Goal: Transaction & Acquisition: Purchase product/service

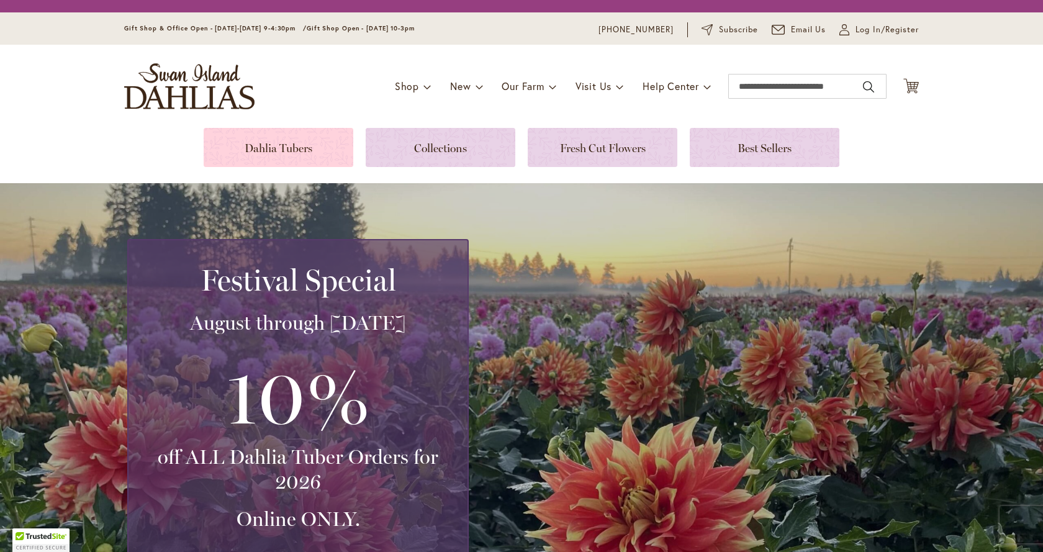
click at [272, 153] on link at bounding box center [279, 147] width 150 height 39
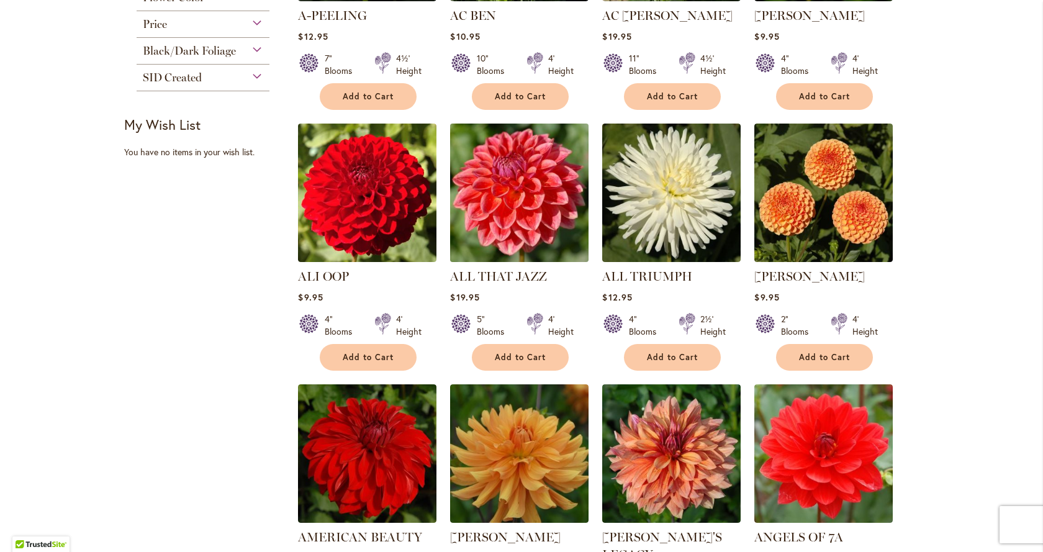
scroll to position [559, 0]
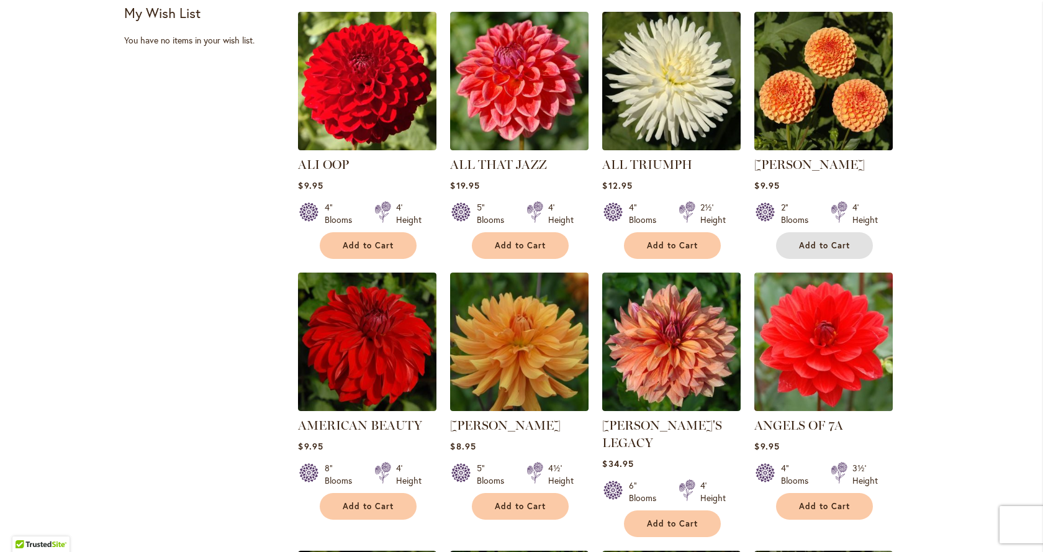
click at [821, 245] on span "Add to Cart" at bounding box center [824, 245] width 51 height 11
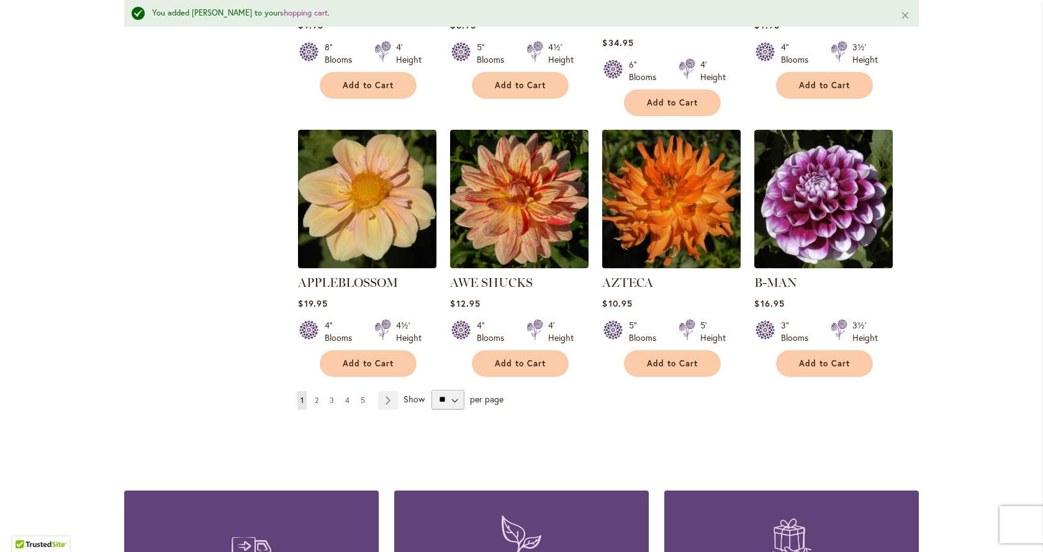
scroll to position [1026, 0]
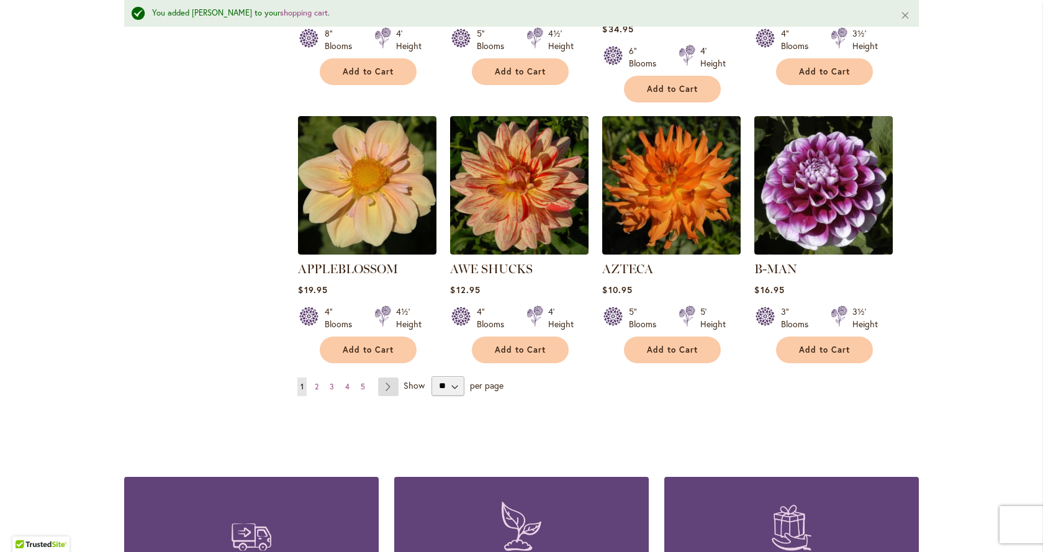
click at [390, 377] on link "Page Next" at bounding box center [388, 386] width 20 height 19
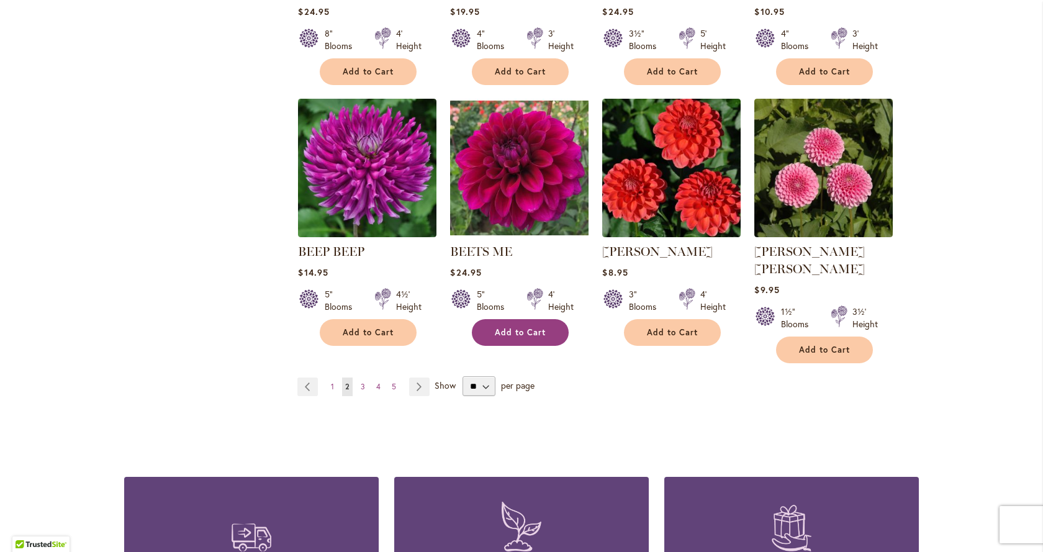
scroll to position [1055, 0]
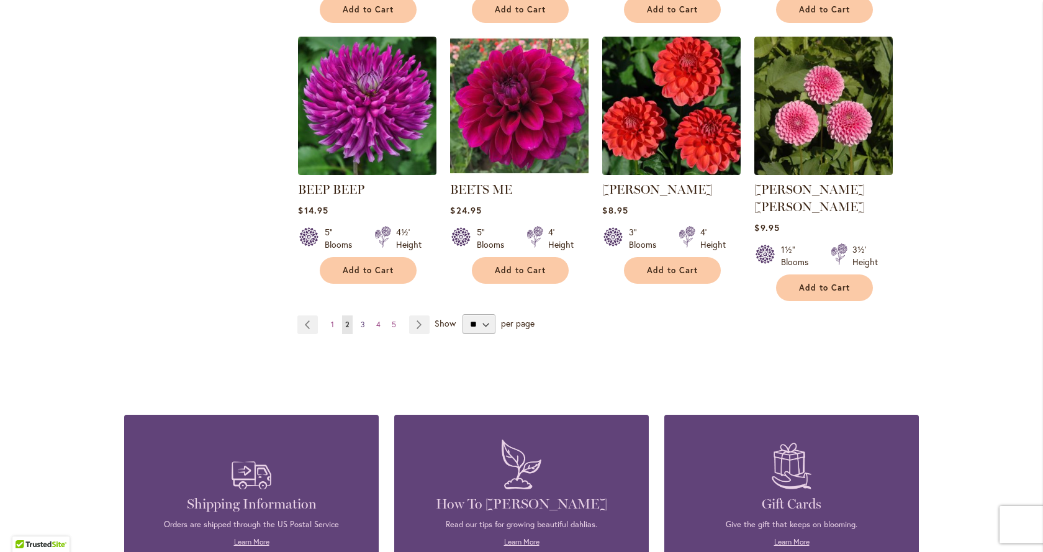
click at [361, 320] on span "3" at bounding box center [363, 324] width 4 height 9
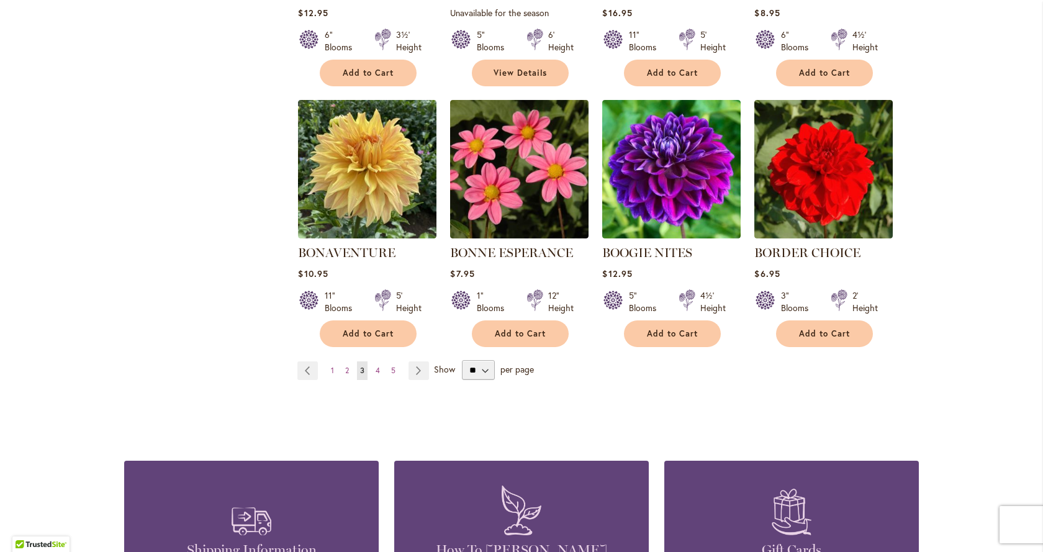
scroll to position [993, 0]
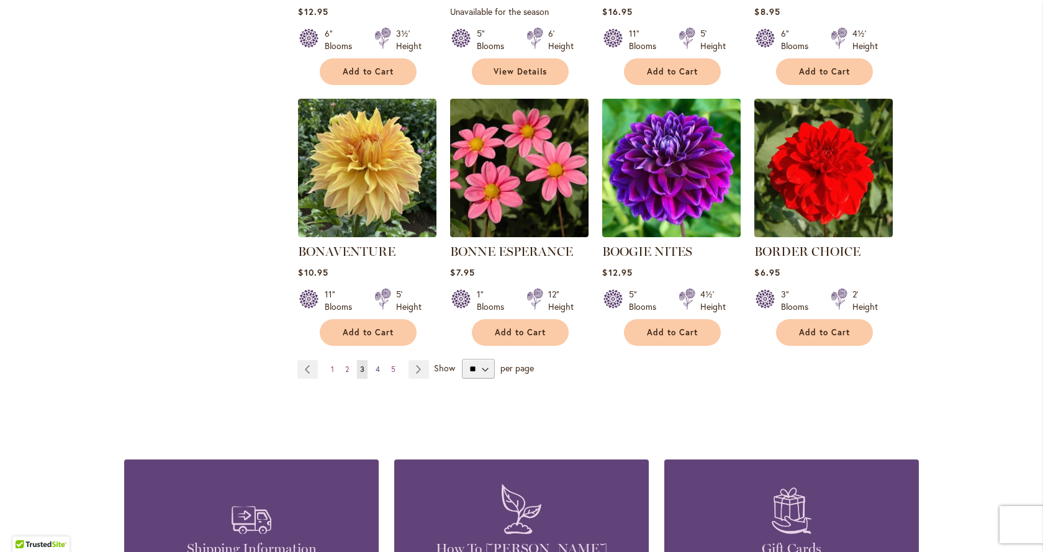
click at [375, 371] on span "4" at bounding box center [377, 368] width 4 height 9
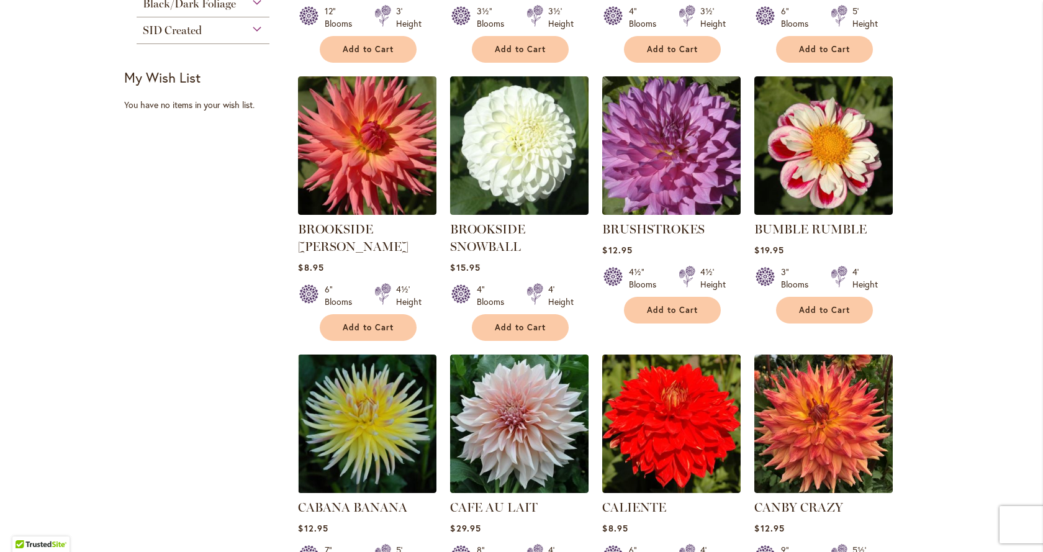
scroll to position [496, 0]
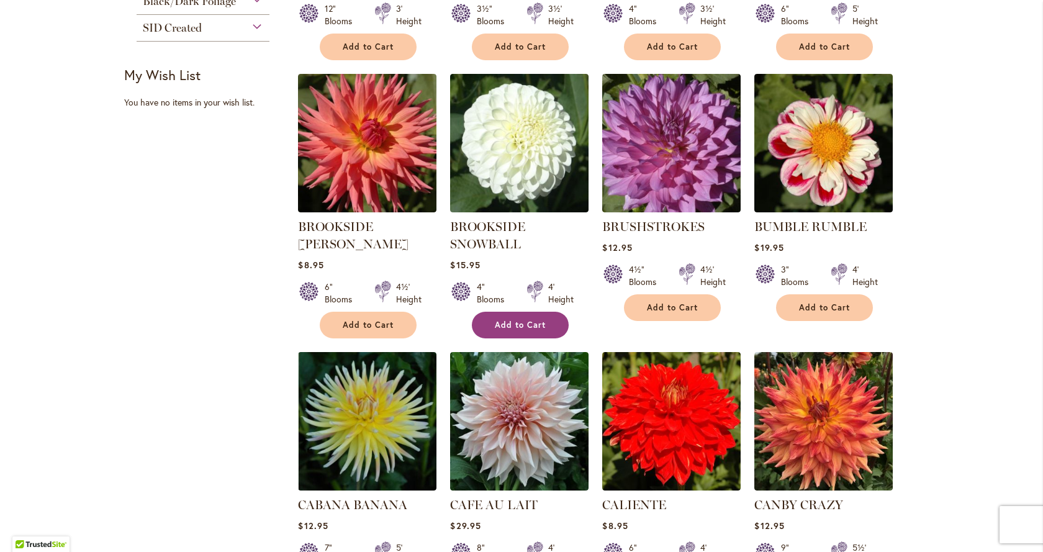
click at [506, 325] on span "Add to Cart" at bounding box center [520, 325] width 51 height 11
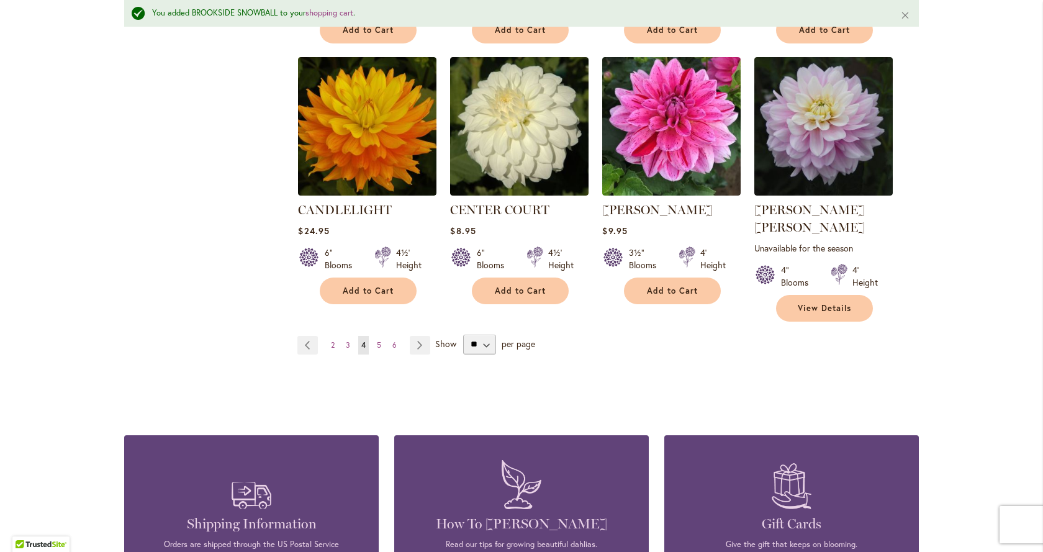
scroll to position [1088, 0]
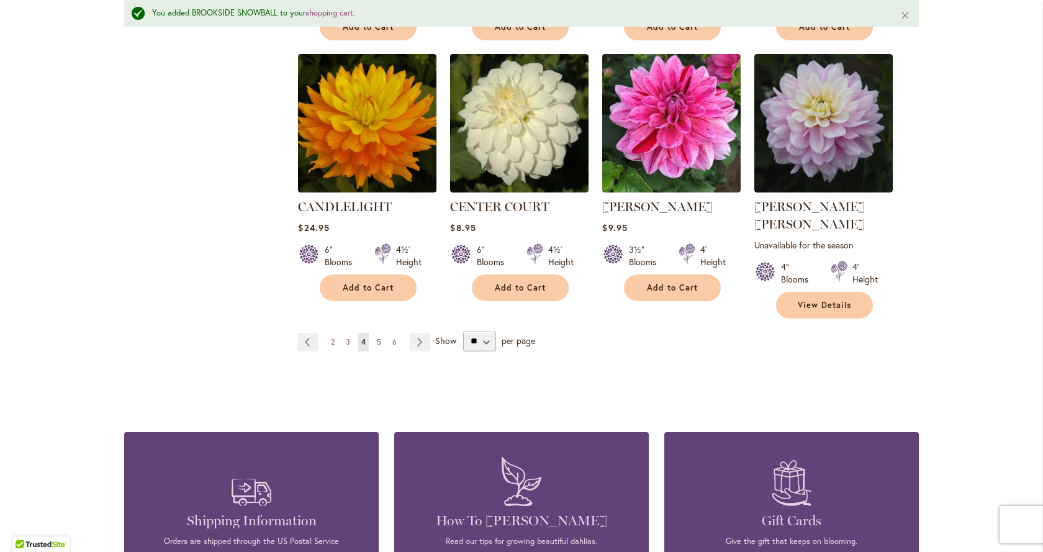
click at [377, 333] on link "Page 5" at bounding box center [379, 342] width 11 height 19
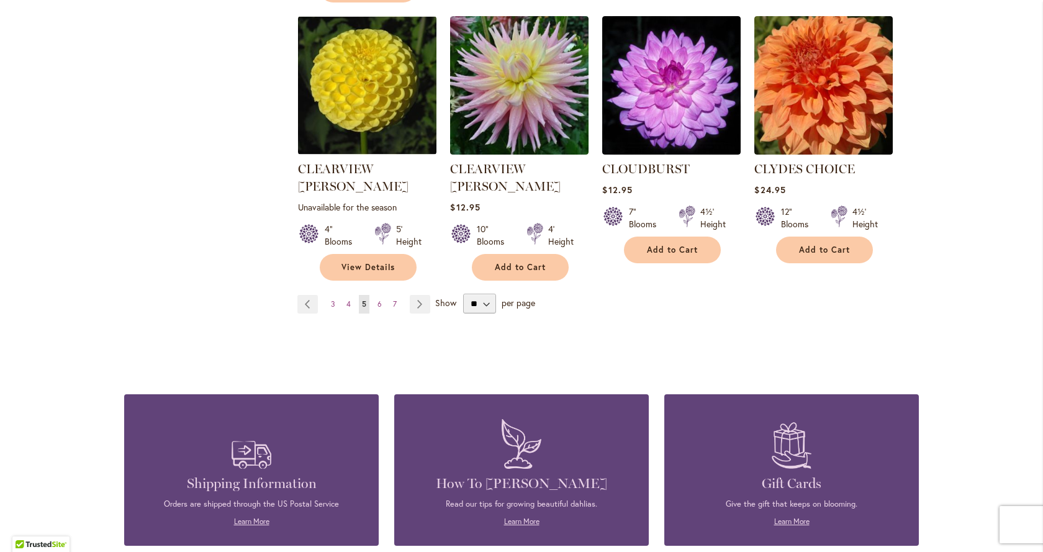
scroll to position [1117, 0]
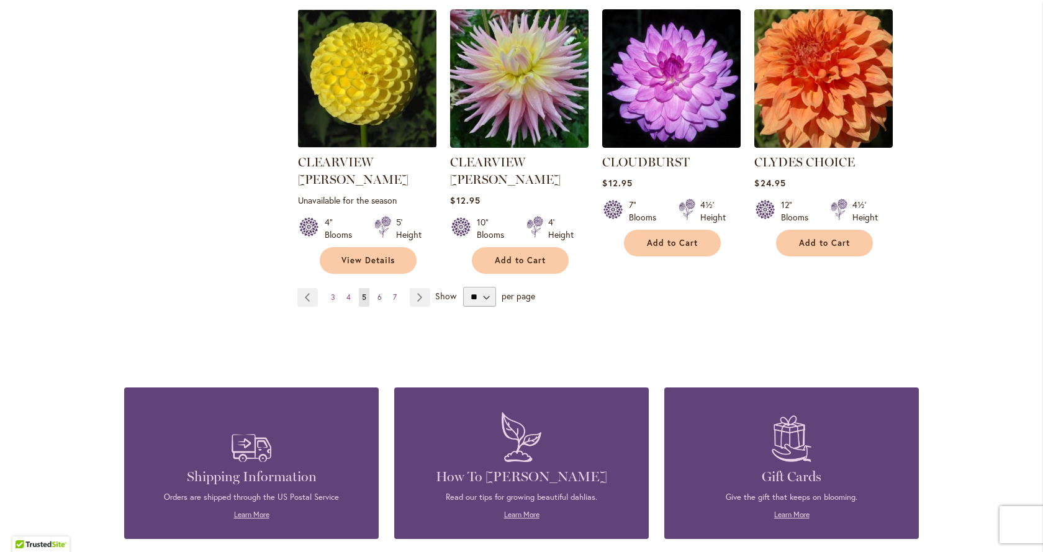
click at [377, 292] on span "6" at bounding box center [379, 296] width 4 height 9
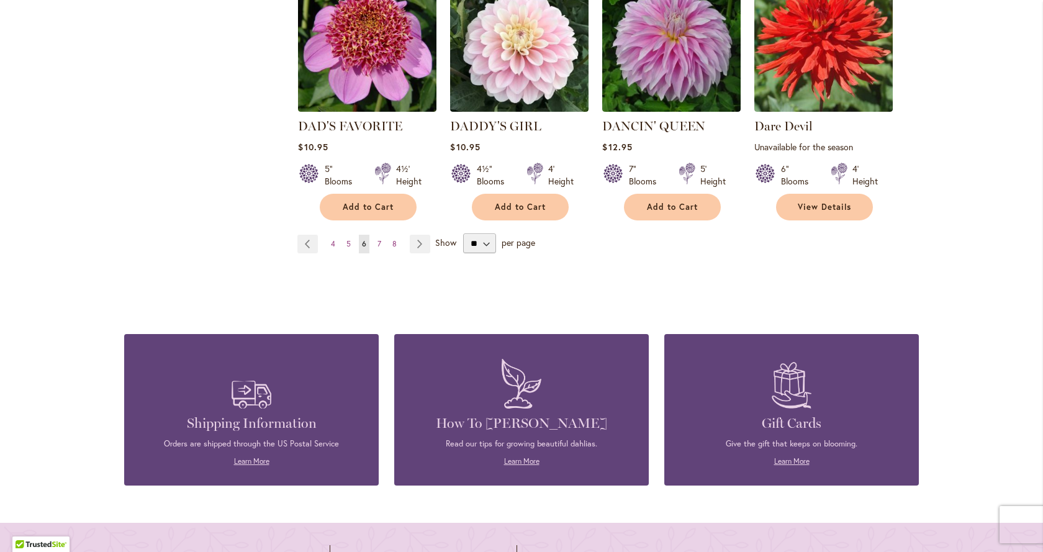
scroll to position [1179, 0]
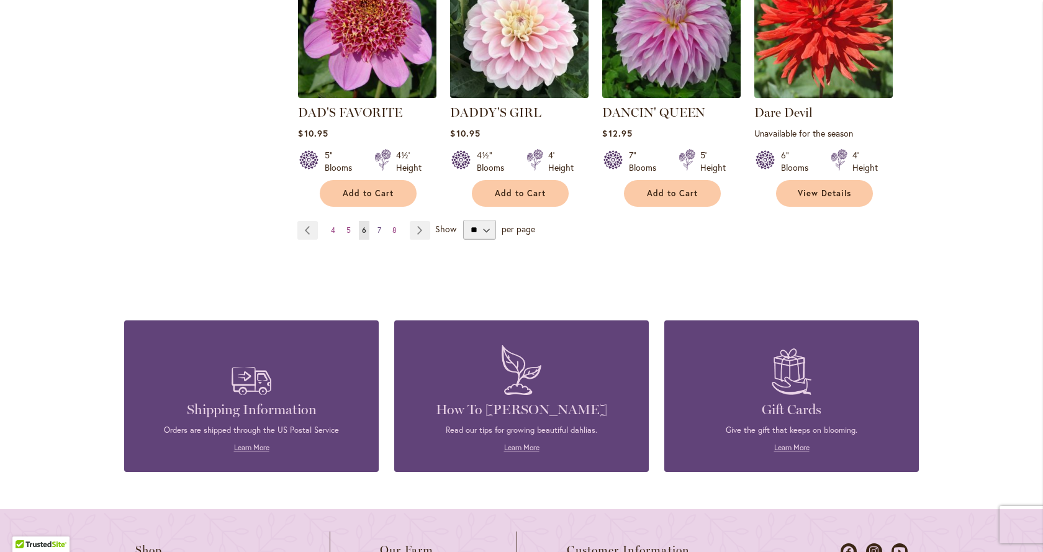
click at [377, 225] on span "7" at bounding box center [379, 229] width 4 height 9
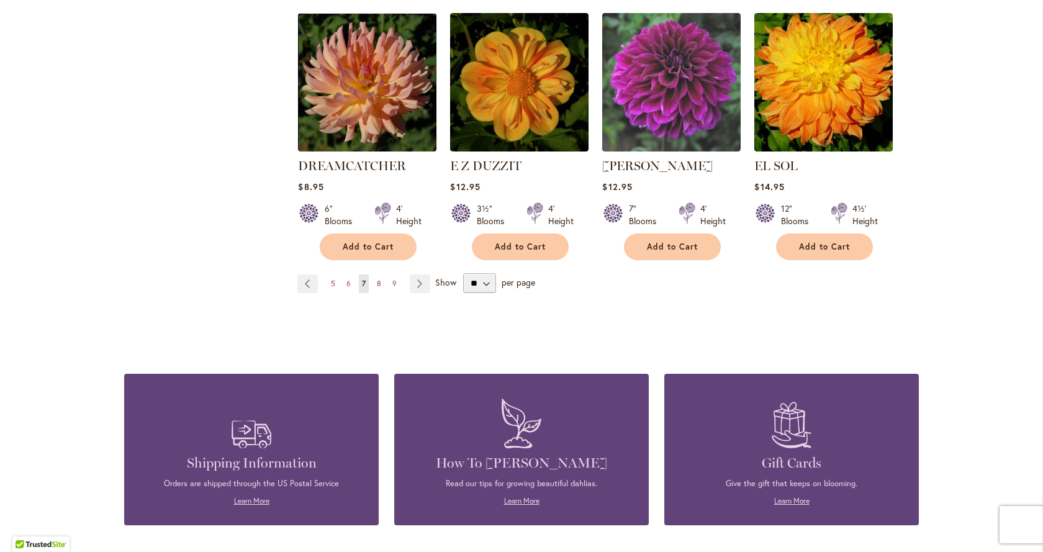
scroll to position [1117, 0]
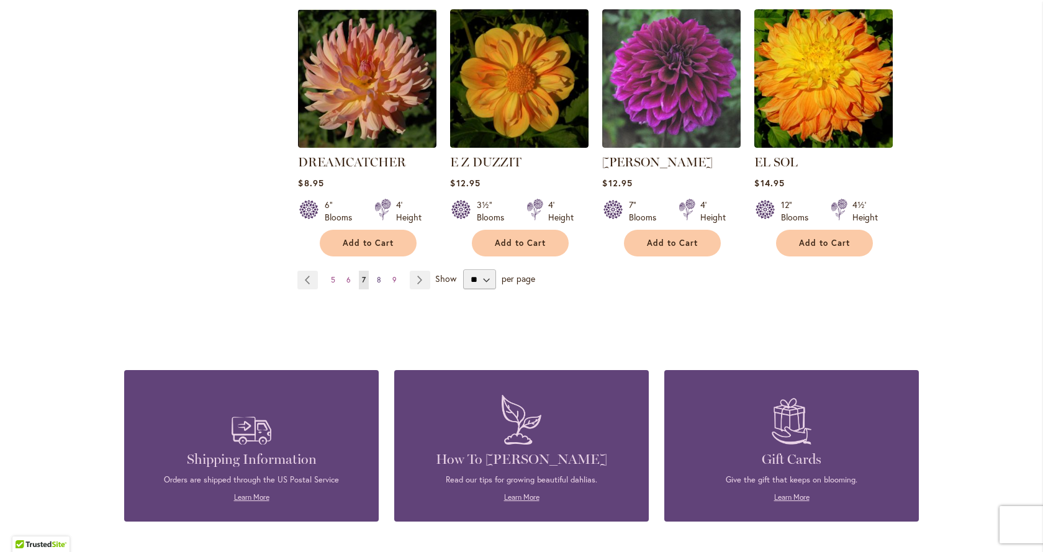
click at [377, 275] on span "8" at bounding box center [379, 279] width 4 height 9
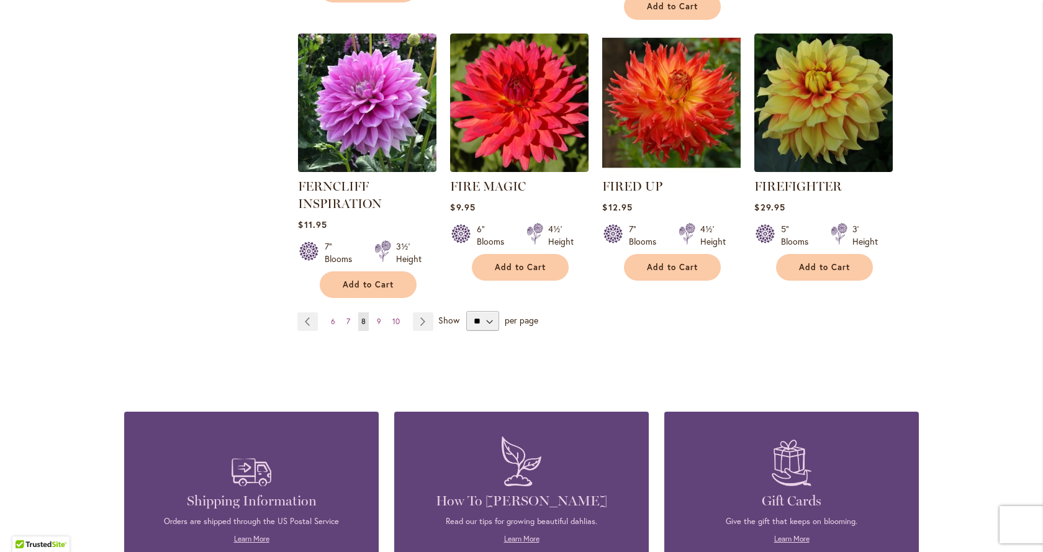
scroll to position [1117, 0]
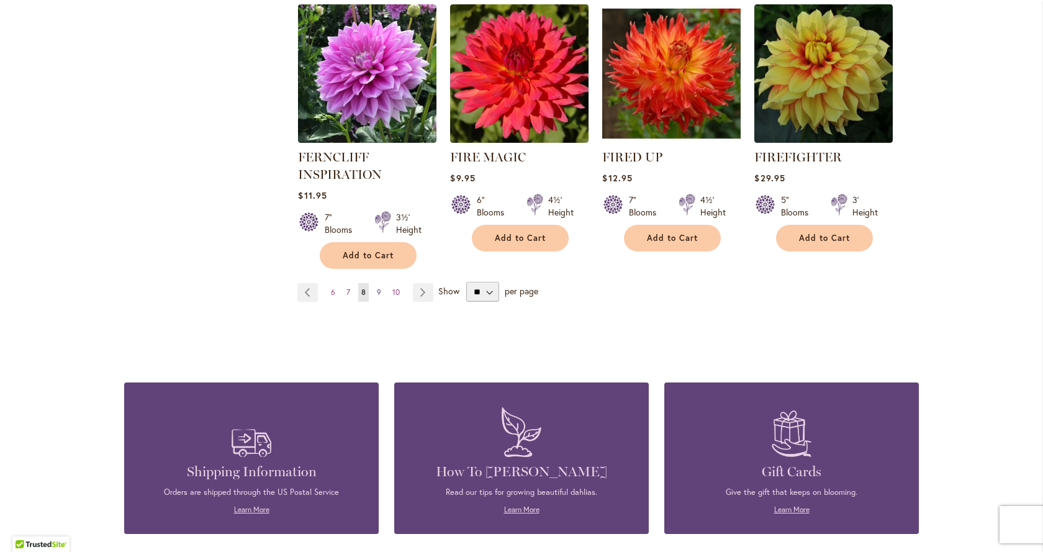
click at [377, 295] on span "9" at bounding box center [379, 291] width 4 height 9
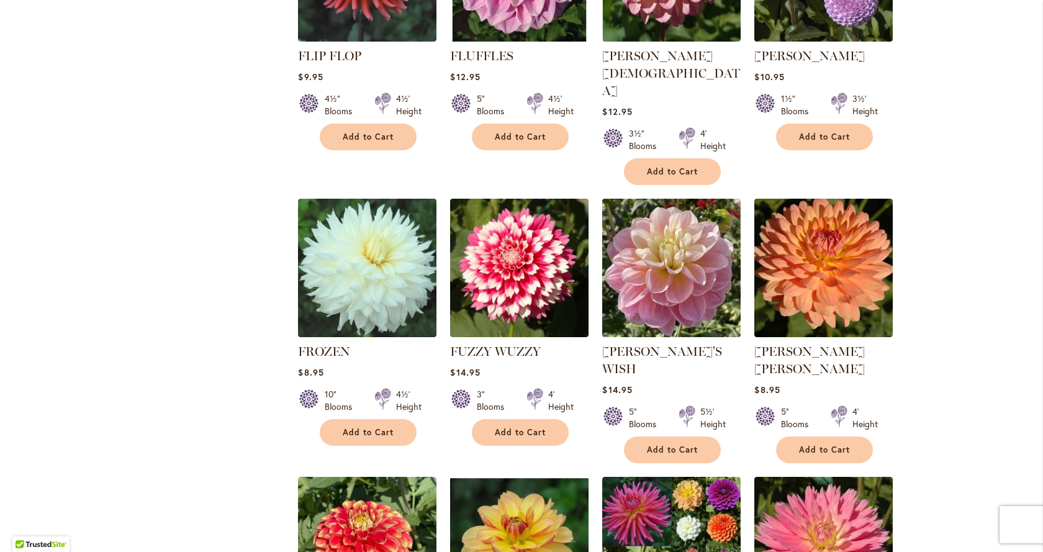
scroll to position [745, 0]
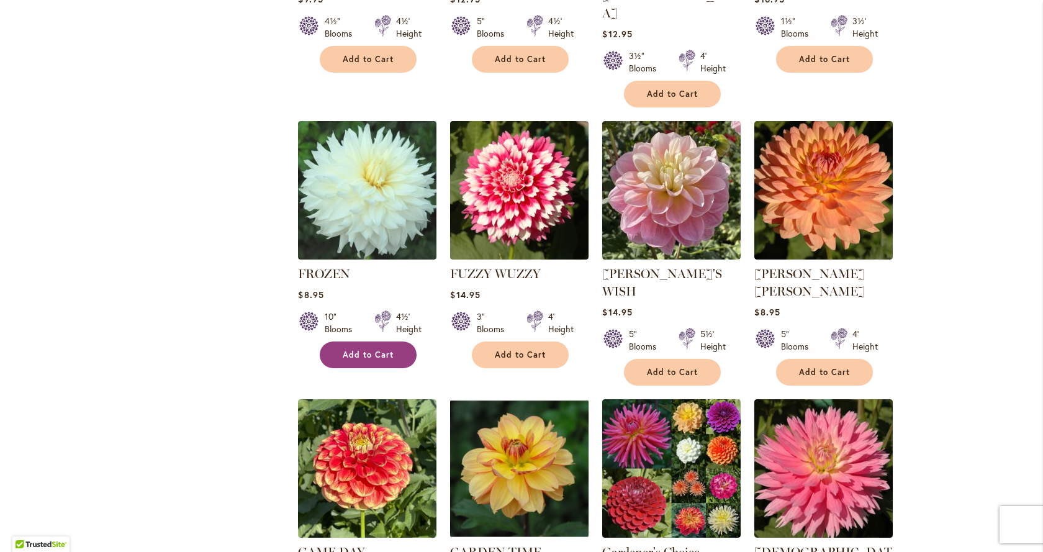
click at [361, 349] on span "Add to Cart" at bounding box center [368, 354] width 51 height 11
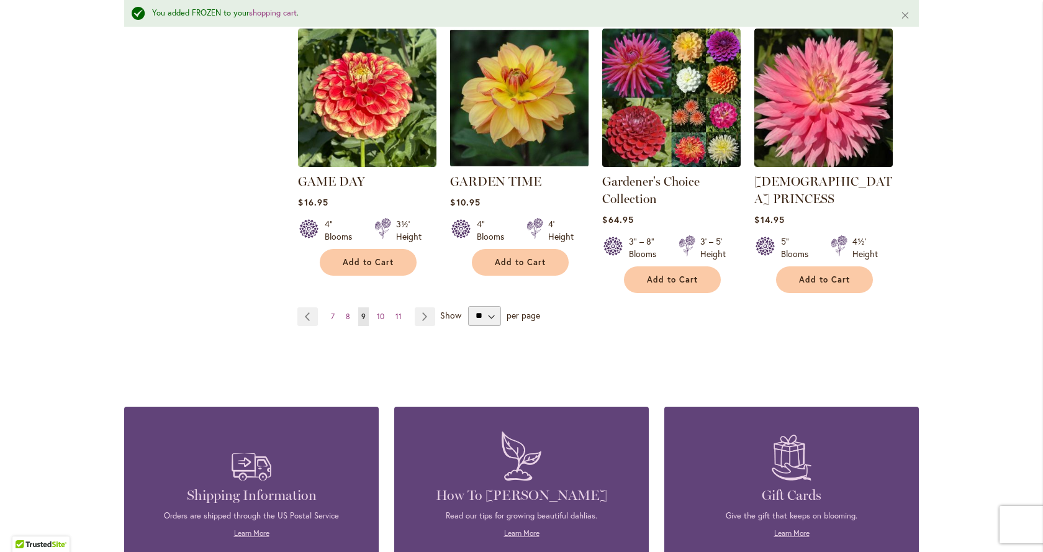
scroll to position [1150, 0]
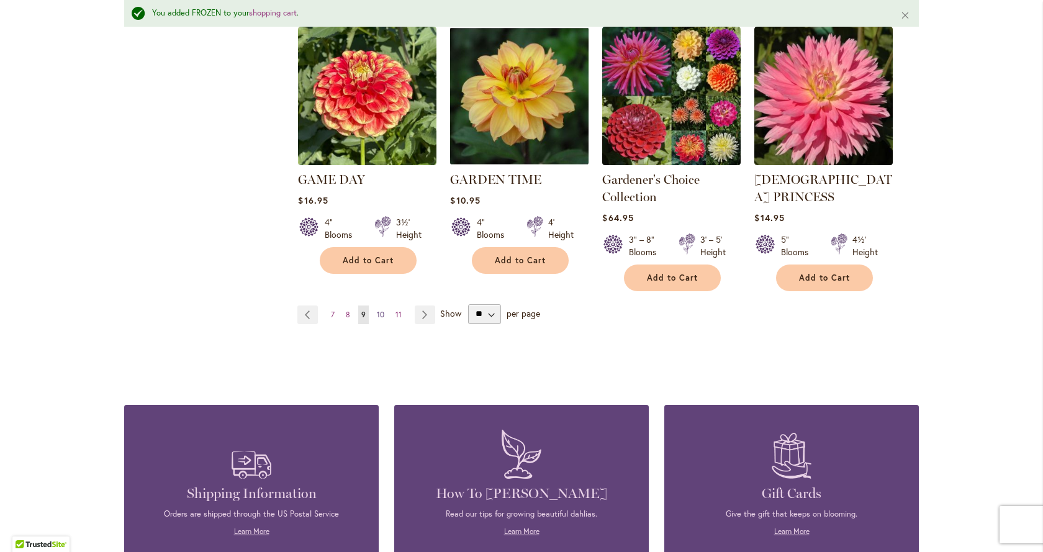
click at [380, 305] on link "Page 10" at bounding box center [381, 314] width 14 height 19
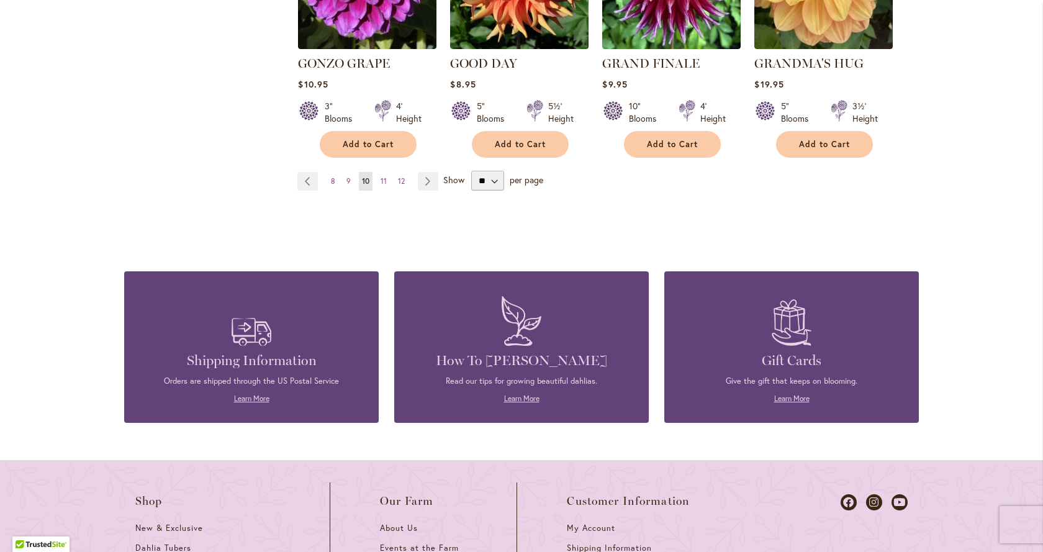
scroll to position [1117, 0]
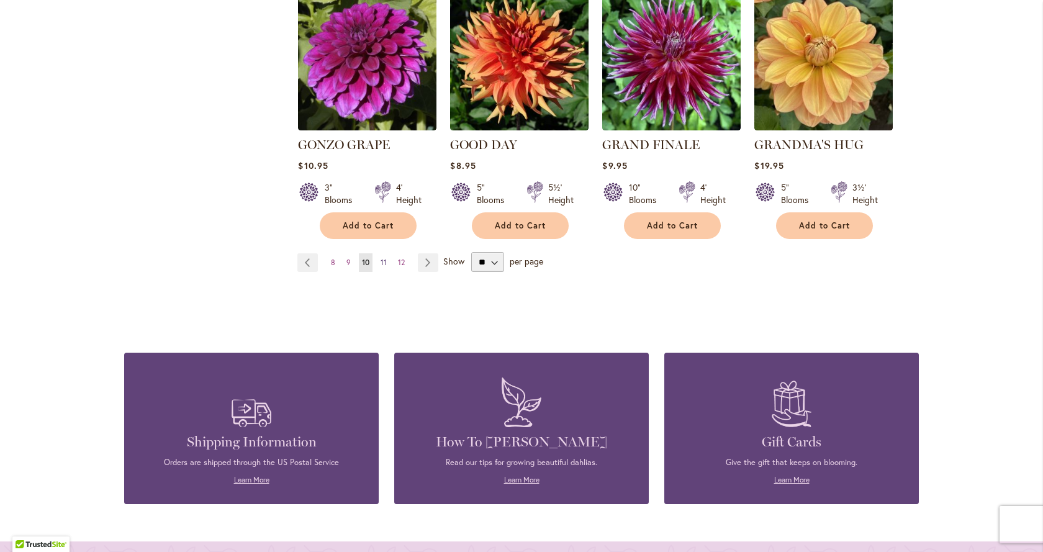
click at [383, 253] on link "Page 11" at bounding box center [383, 262] width 12 height 19
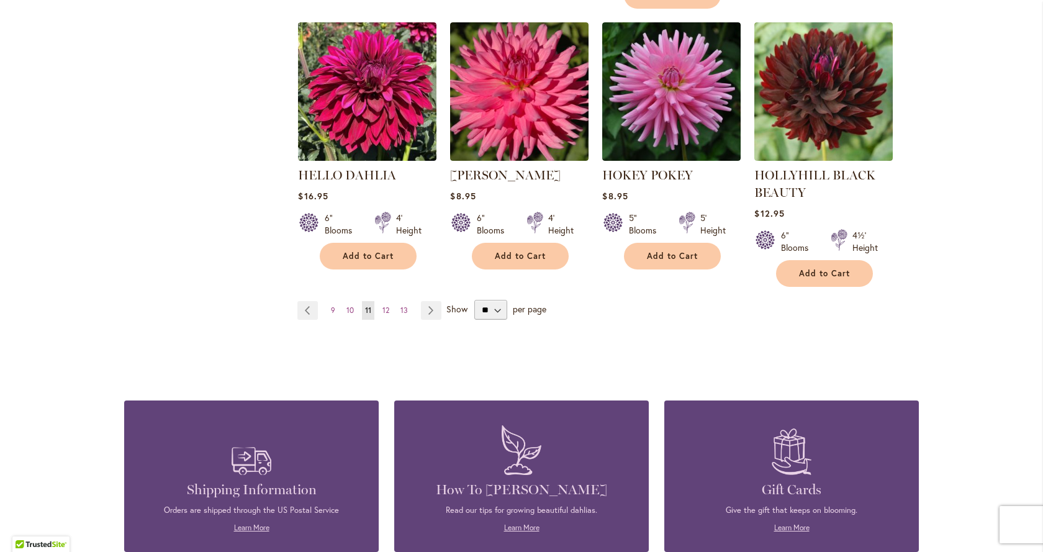
scroll to position [1117, 0]
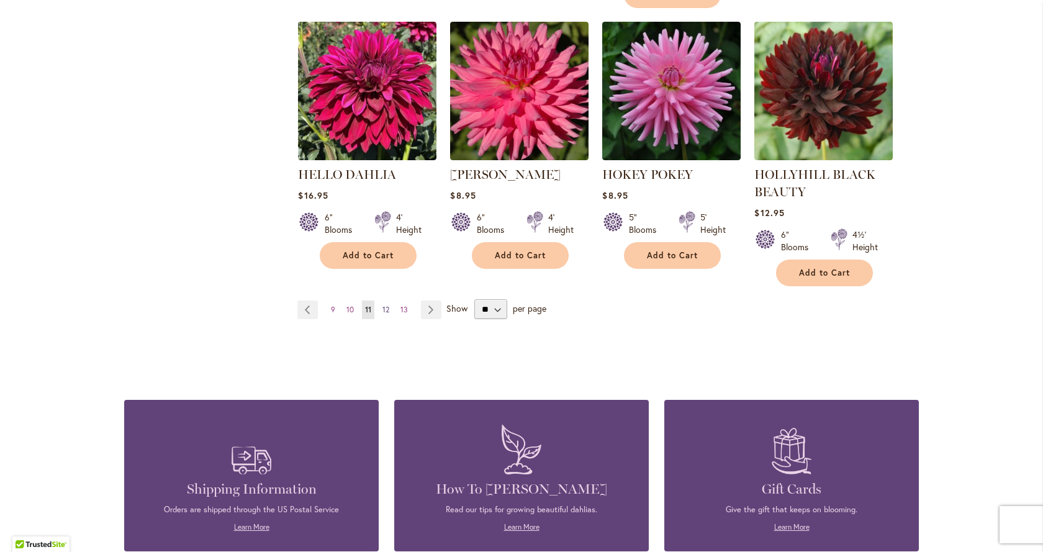
click at [385, 311] on span "12" at bounding box center [385, 309] width 7 height 9
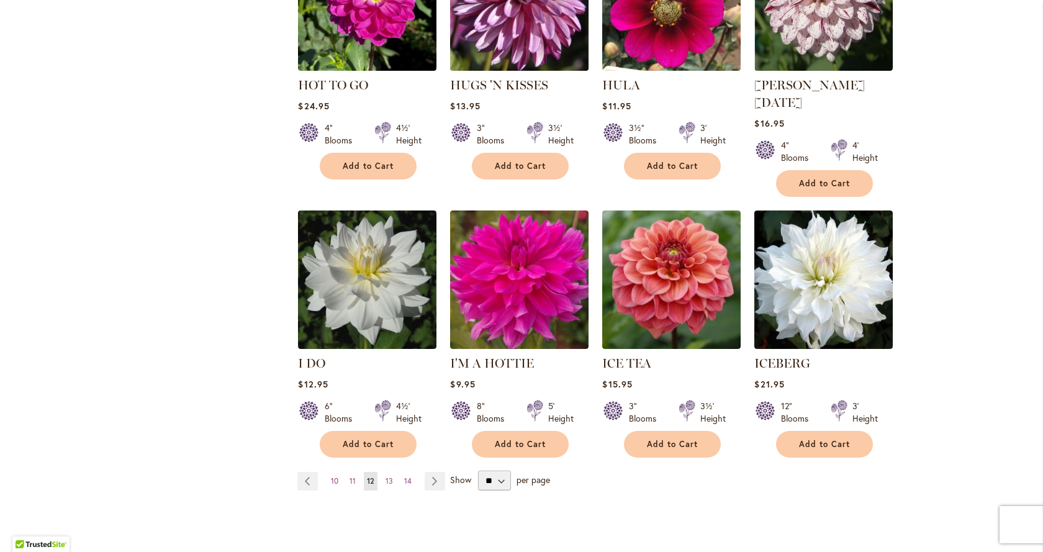
scroll to position [1055, 0]
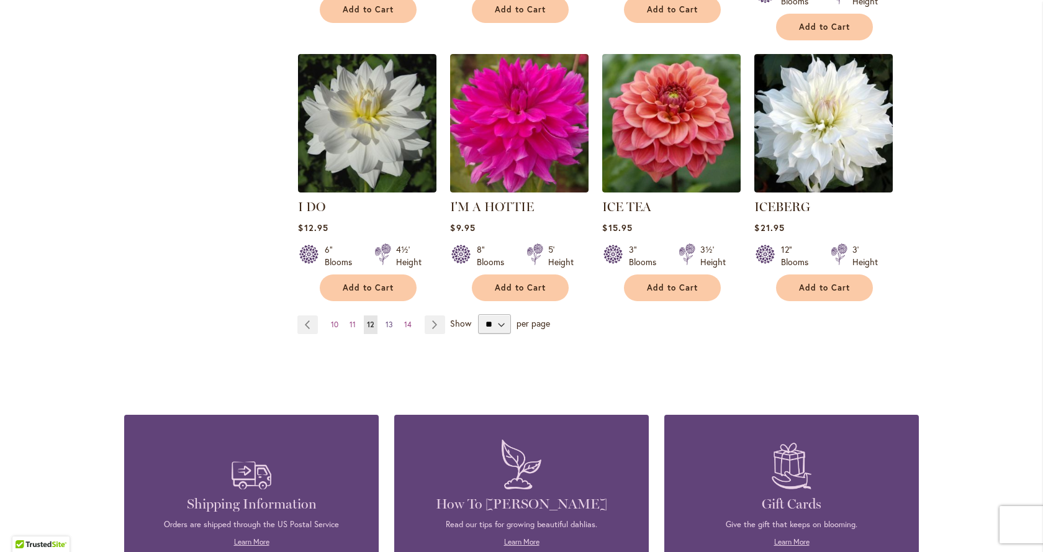
click at [385, 320] on span "13" at bounding box center [388, 324] width 7 height 9
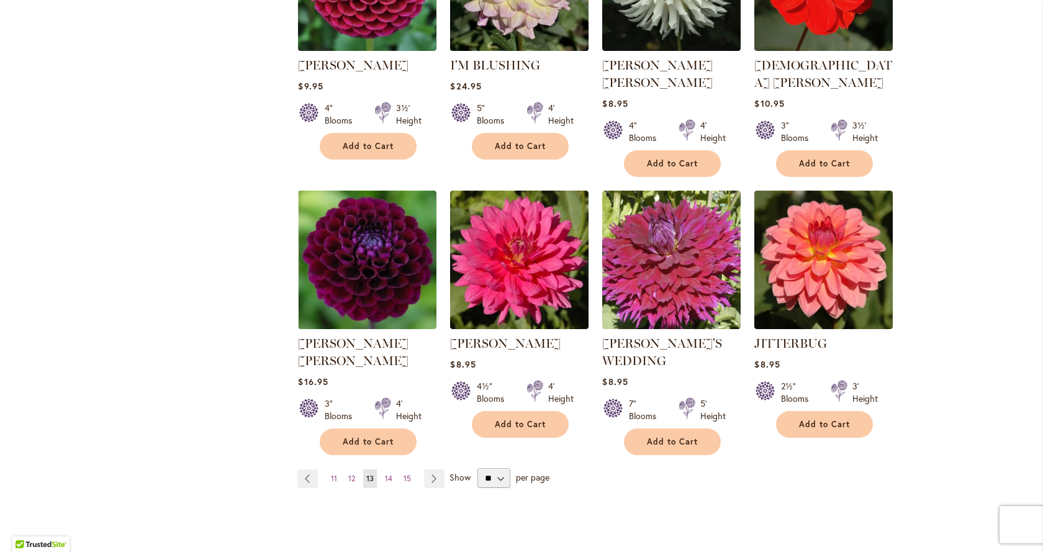
scroll to position [1117, 0]
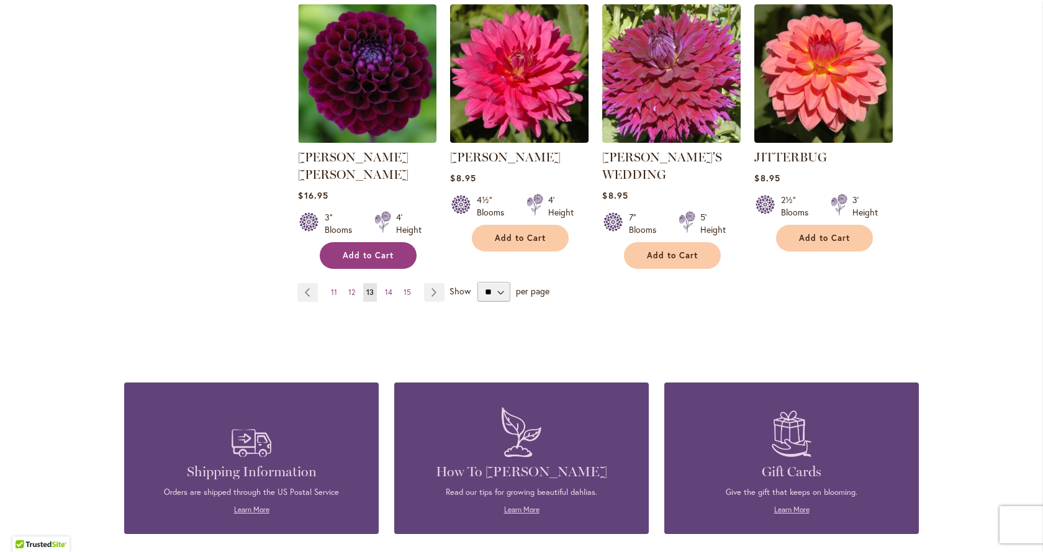
click at [384, 250] on span "Add to Cart" at bounding box center [368, 255] width 51 height 11
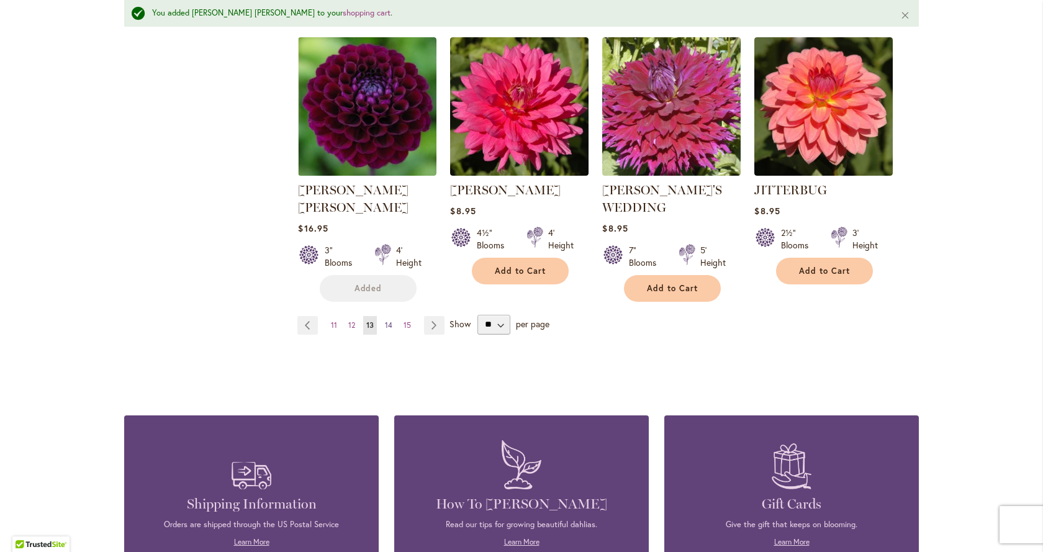
scroll to position [1150, 0]
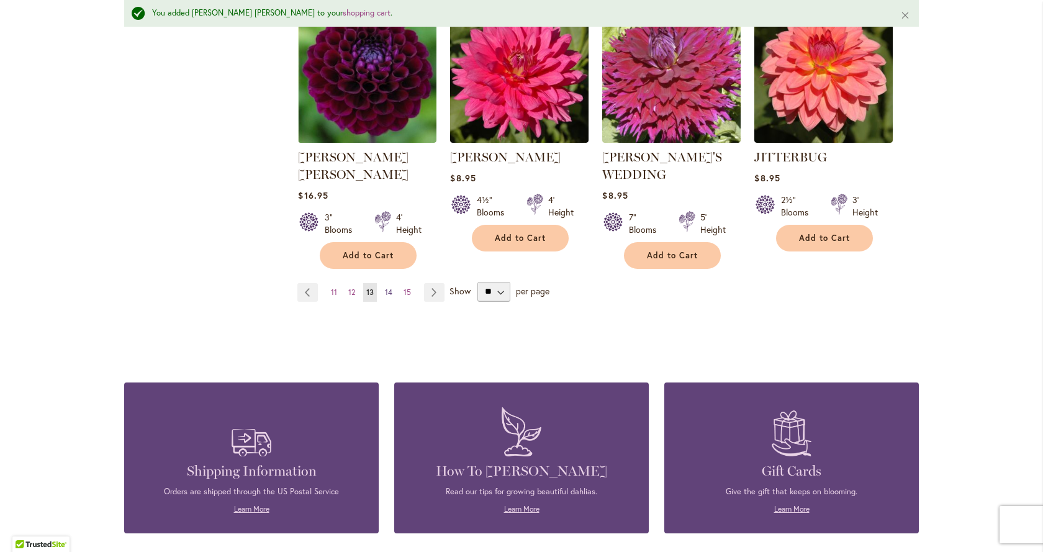
click at [385, 287] on span "14" at bounding box center [388, 291] width 7 height 9
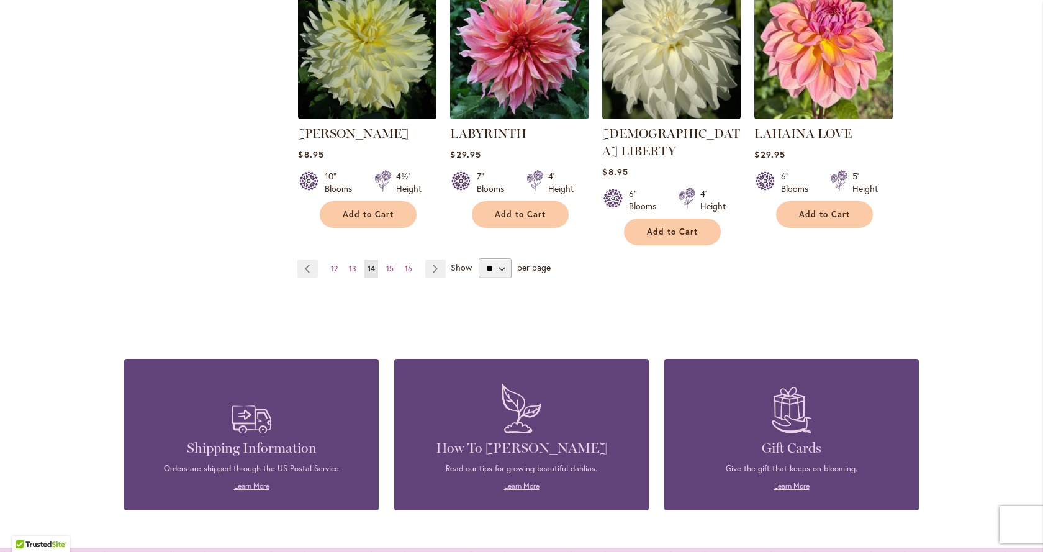
scroll to position [1117, 0]
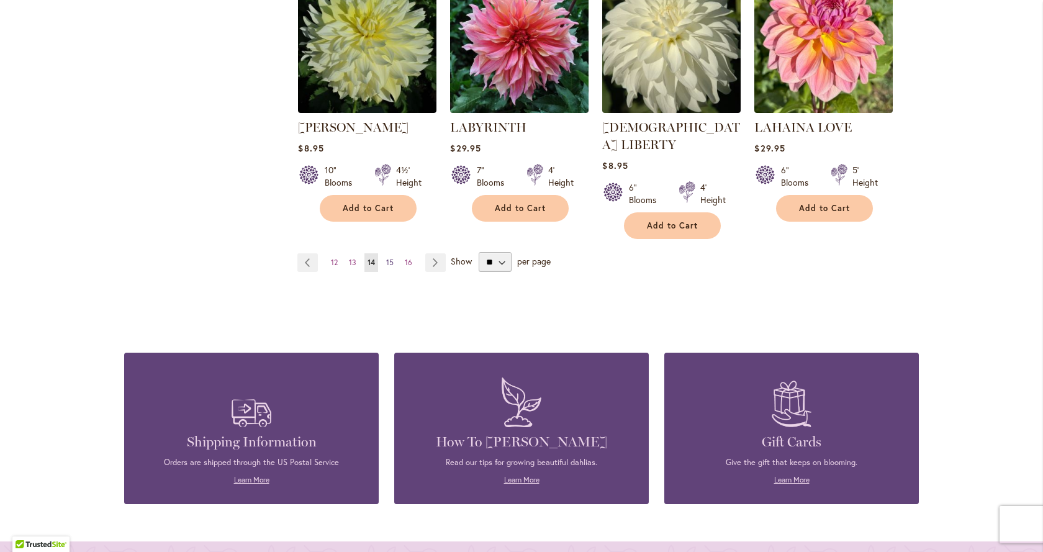
click at [386, 258] on span "15" at bounding box center [389, 262] width 7 height 9
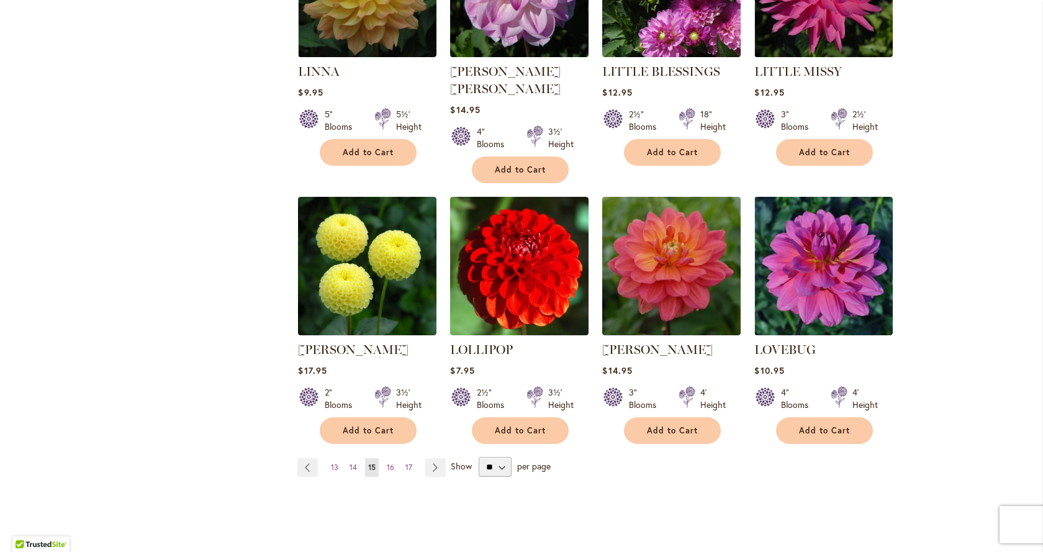
scroll to position [931, 0]
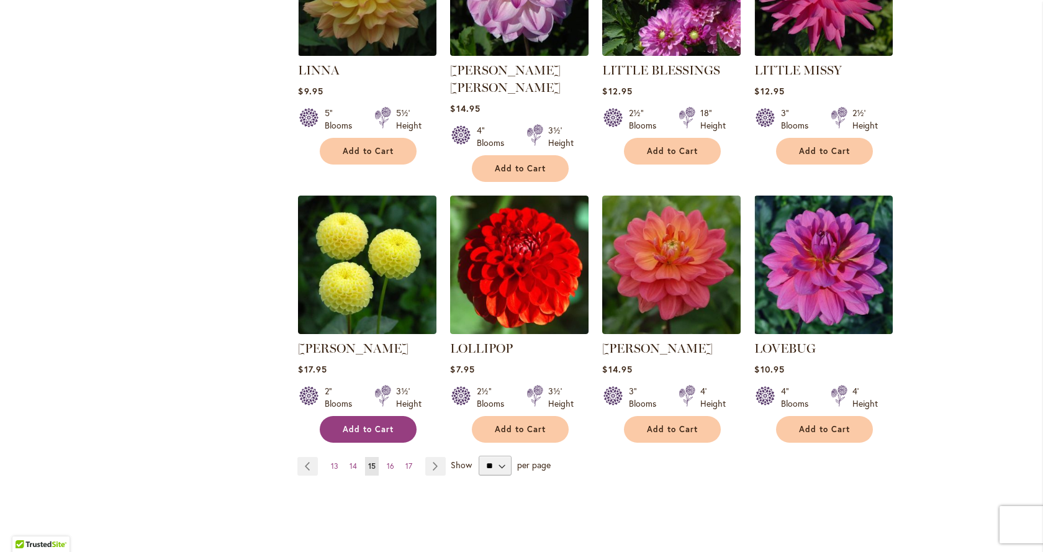
click at [367, 424] on span "Add to Cart" at bounding box center [368, 429] width 51 height 11
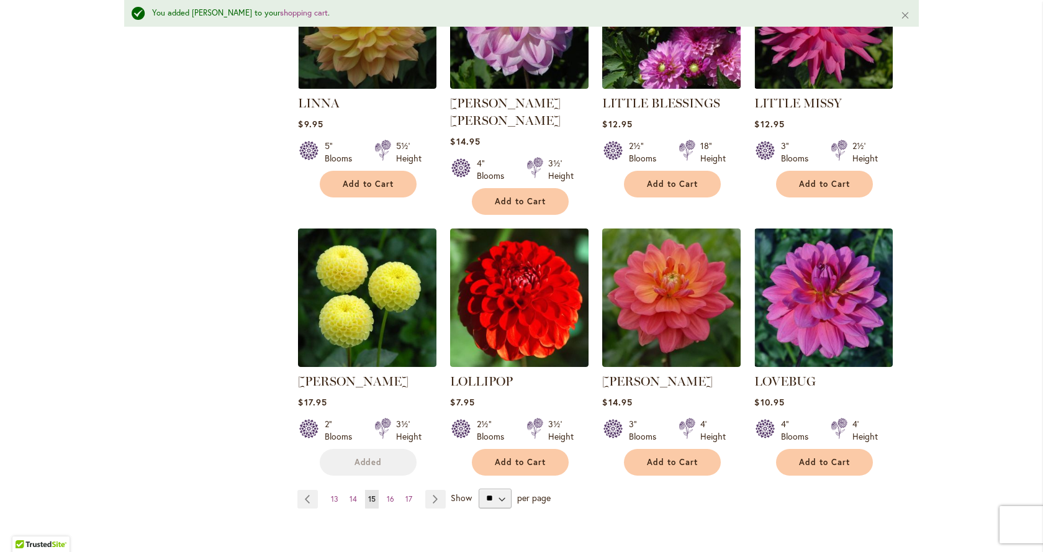
scroll to position [964, 0]
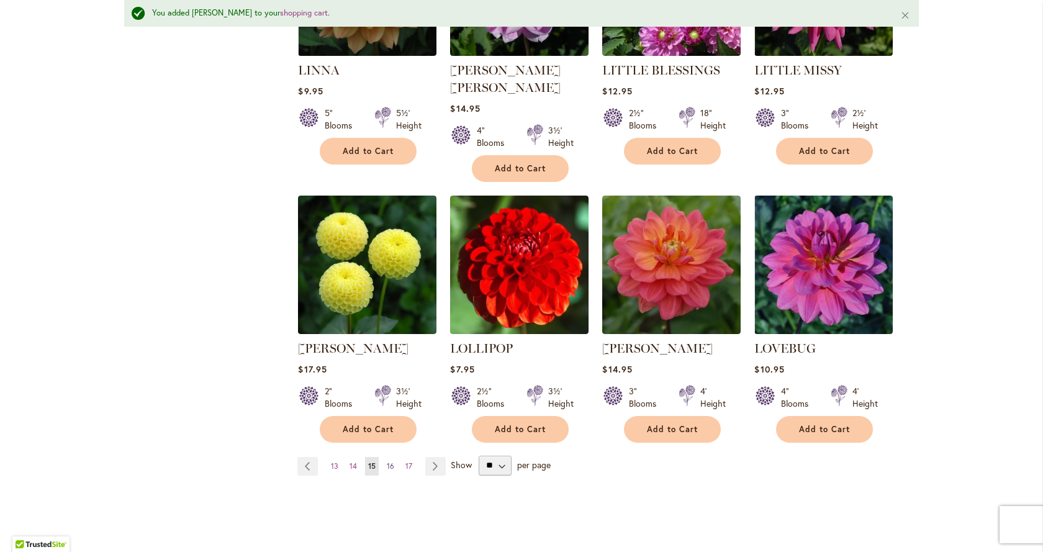
click at [387, 461] on span "16" at bounding box center [390, 465] width 7 height 9
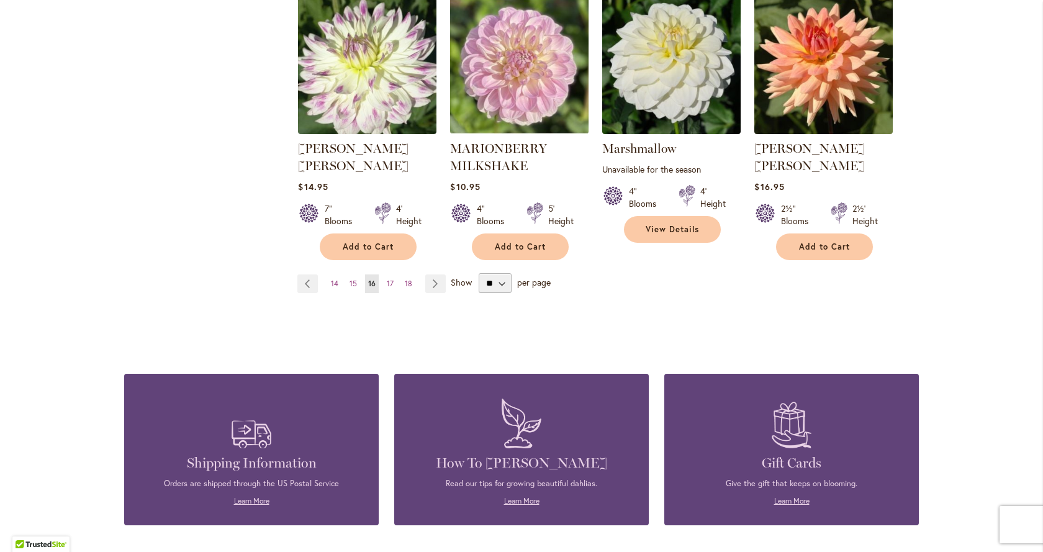
scroll to position [1117, 0]
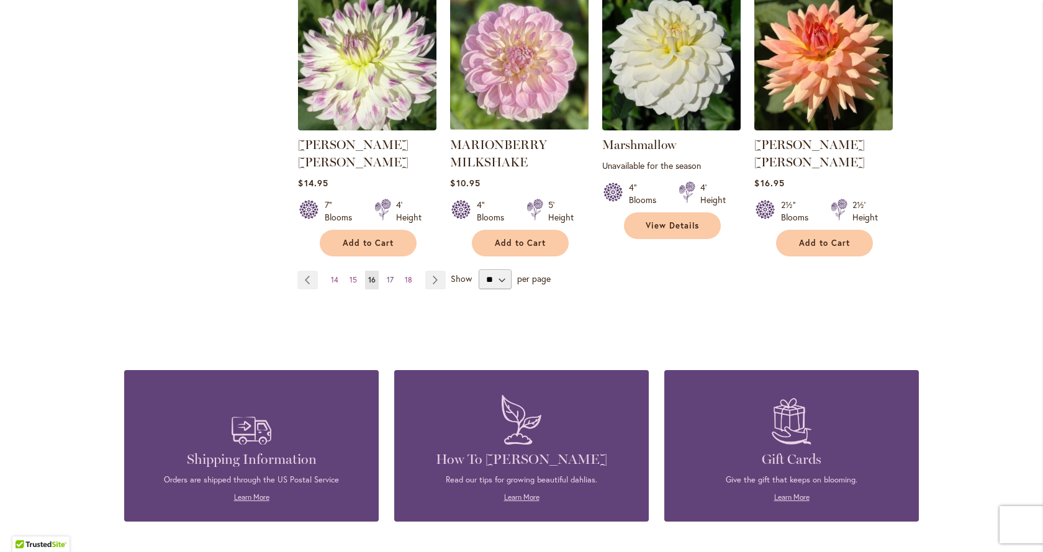
click at [387, 275] on span "17" at bounding box center [390, 279] width 7 height 9
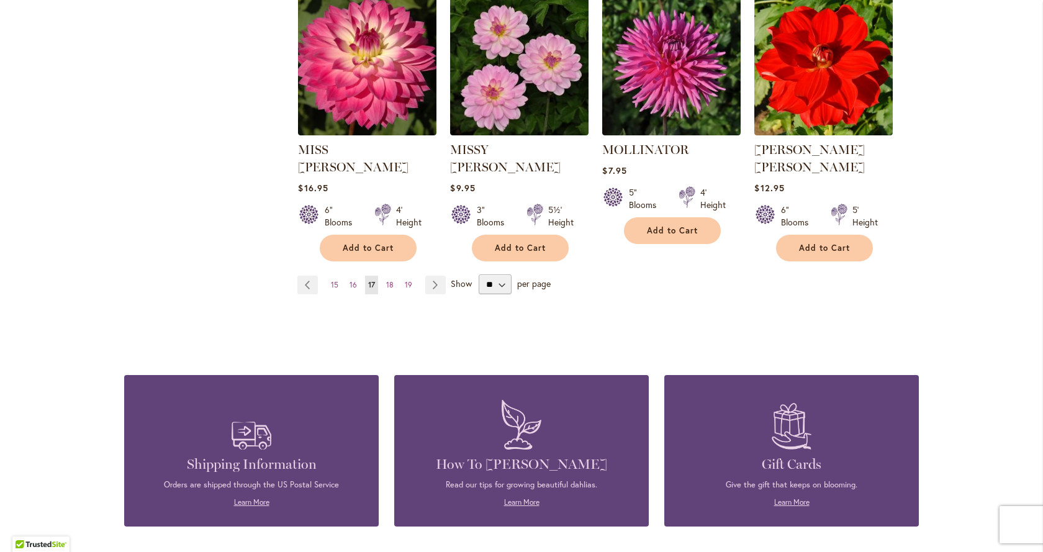
scroll to position [1117, 0]
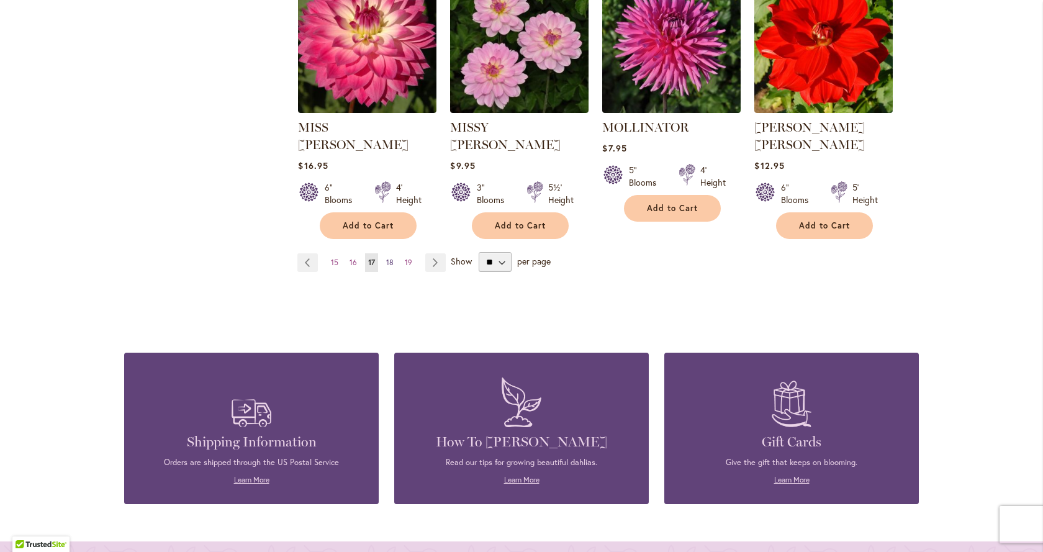
click at [387, 258] on span "18" at bounding box center [389, 262] width 7 height 9
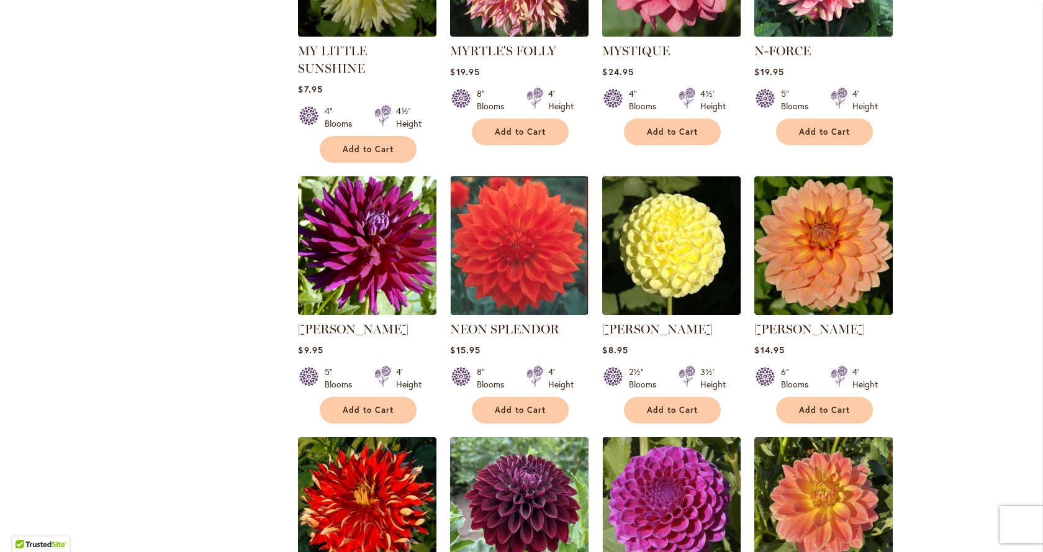
scroll to position [683, 0]
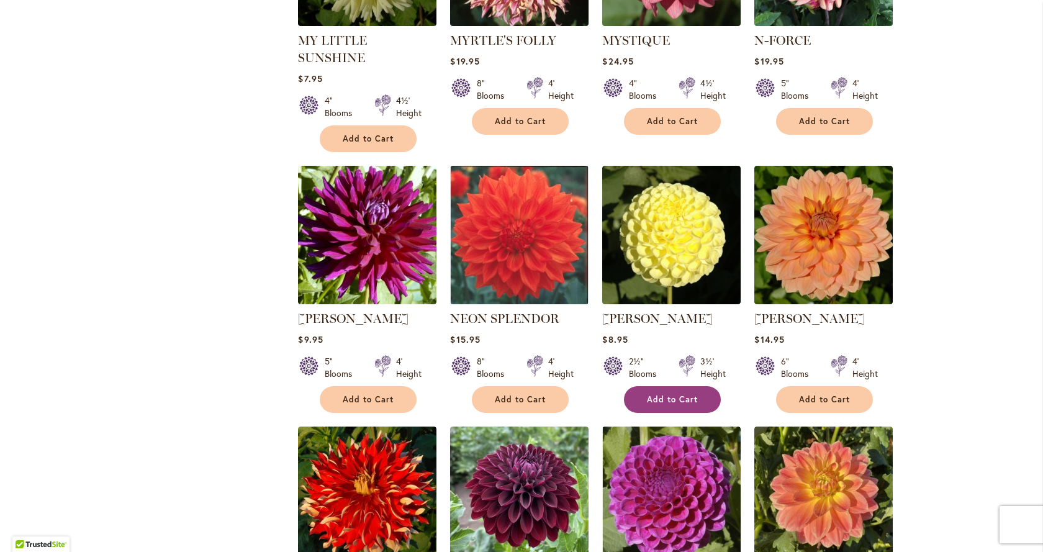
click at [675, 394] on span "Add to Cart" at bounding box center [672, 399] width 51 height 11
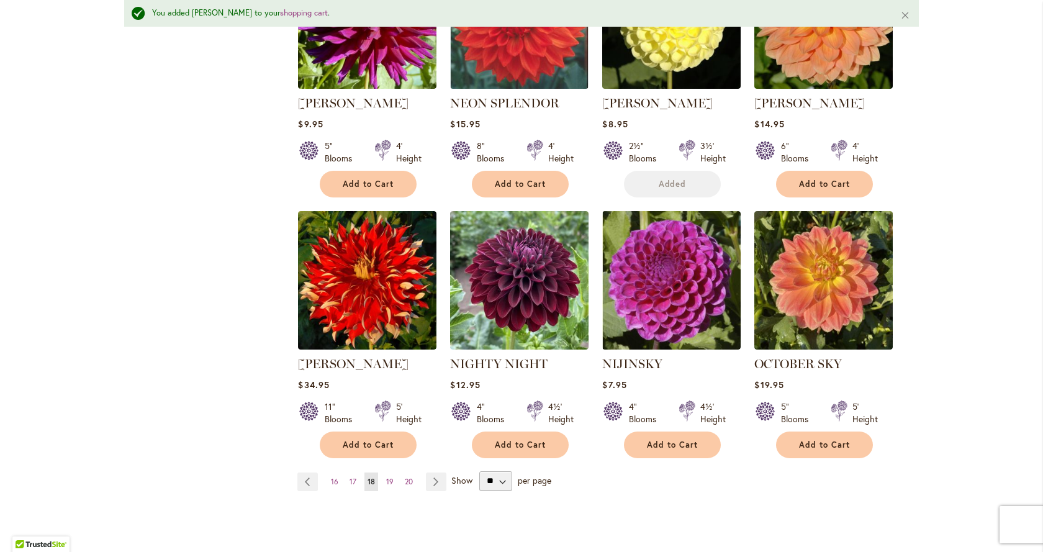
scroll to position [964, 0]
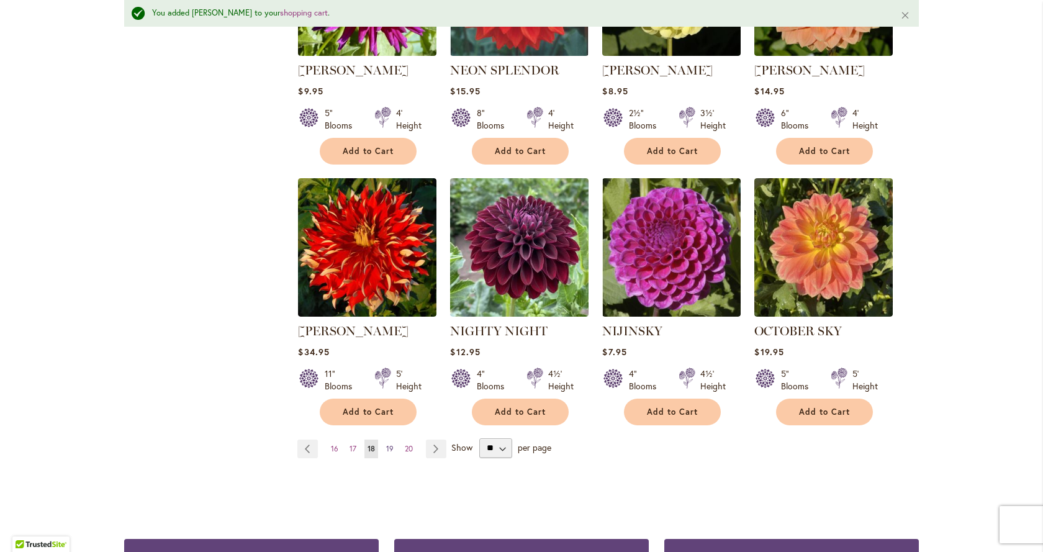
click at [390, 439] on link "Page 19" at bounding box center [390, 448] width 14 height 19
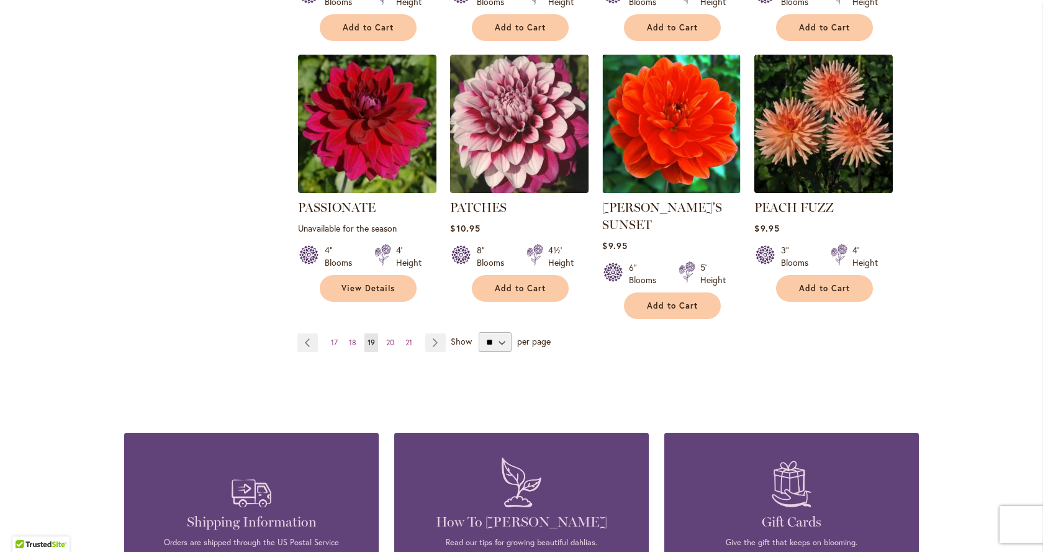
scroll to position [1055, 0]
click at [388, 337] on span "20" at bounding box center [390, 341] width 8 height 9
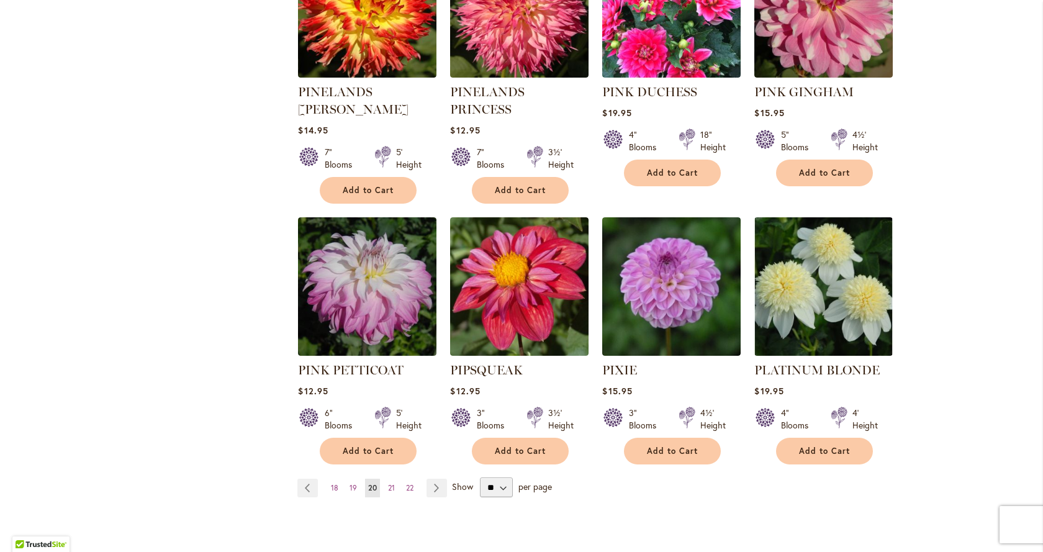
scroll to position [1055, 0]
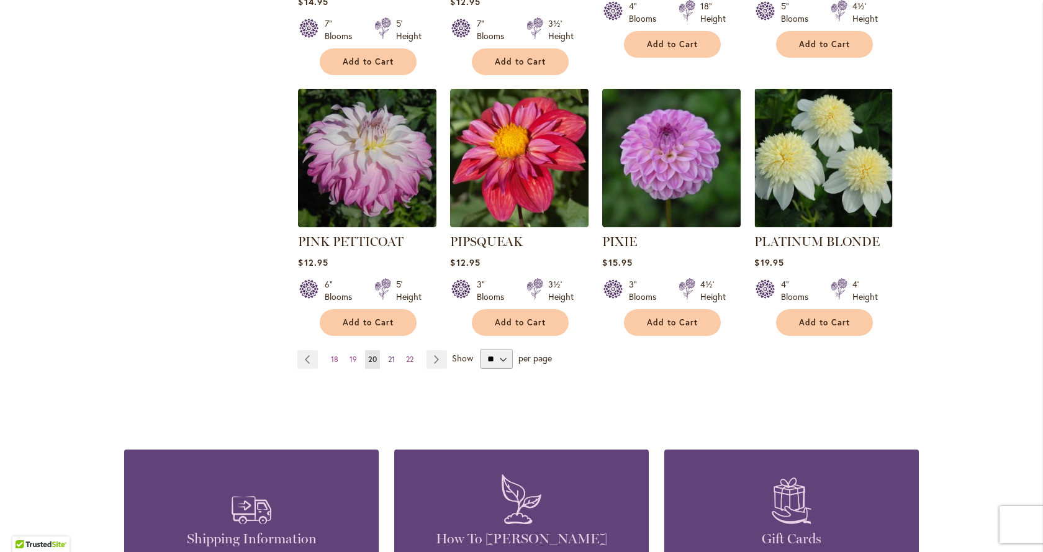
click at [389, 354] on span "21" at bounding box center [391, 358] width 7 height 9
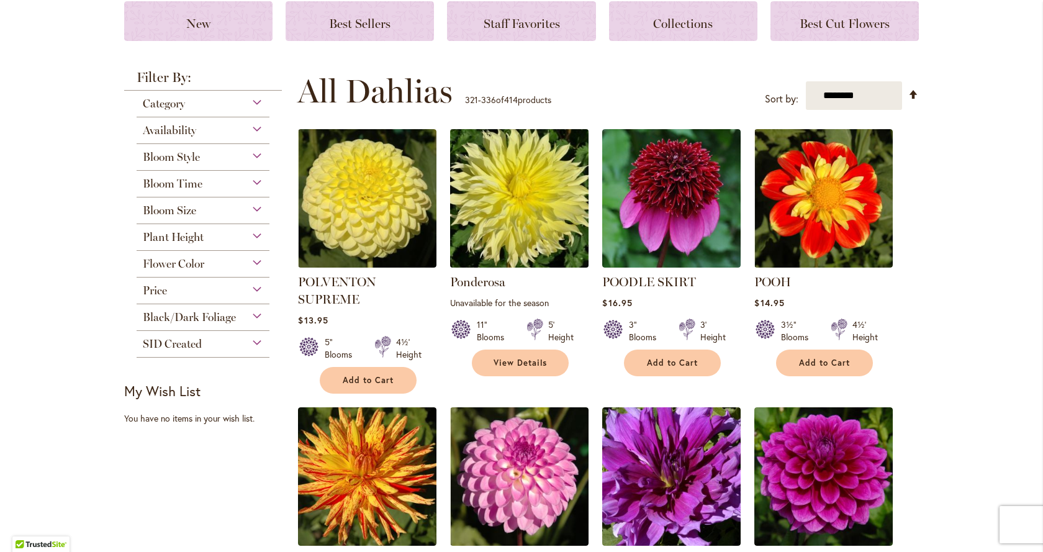
scroll to position [248, 0]
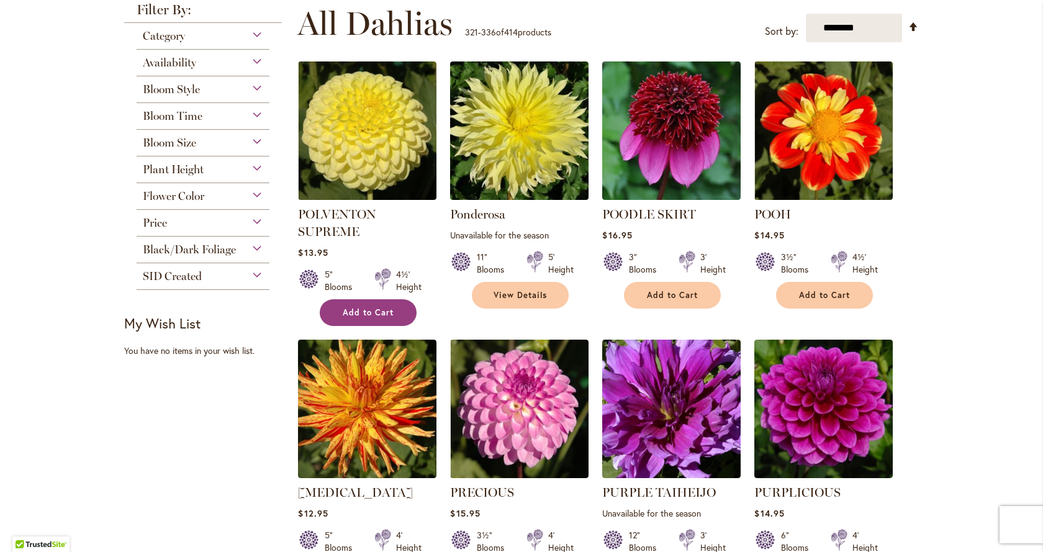
click at [362, 312] on span "Add to Cart" at bounding box center [368, 312] width 51 height 11
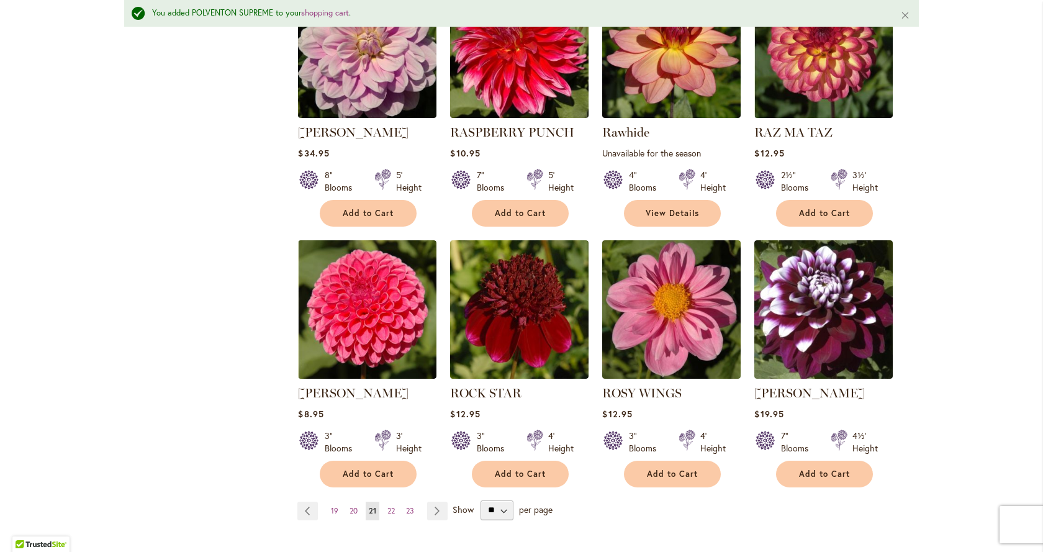
scroll to position [1088, 0]
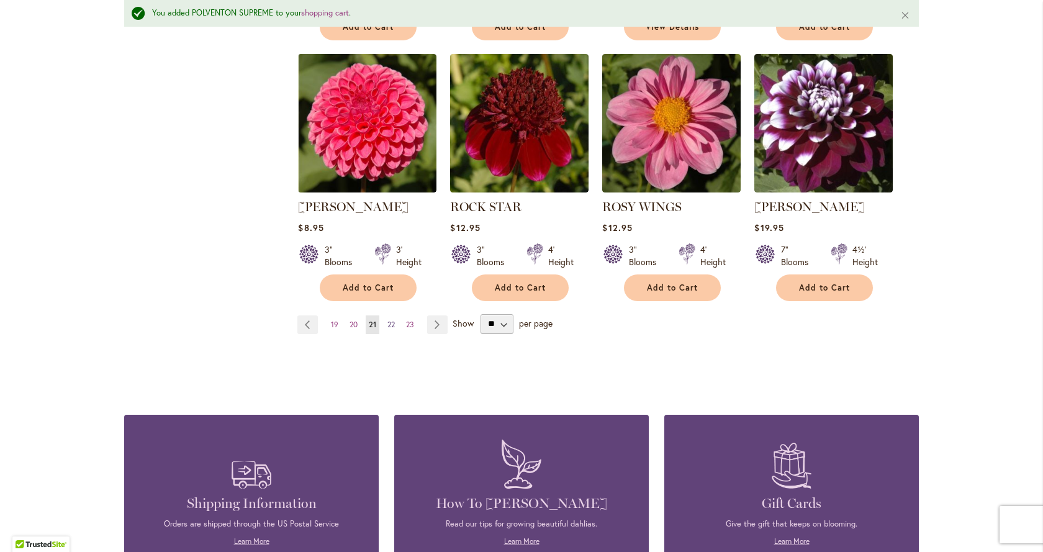
click at [387, 324] on span "22" at bounding box center [390, 324] width 7 height 9
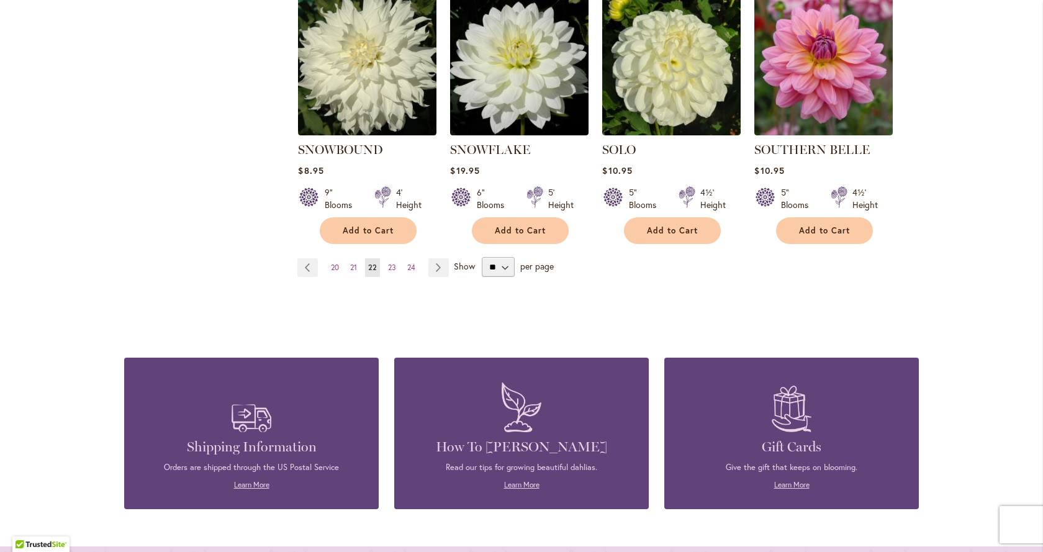
scroll to position [1179, 0]
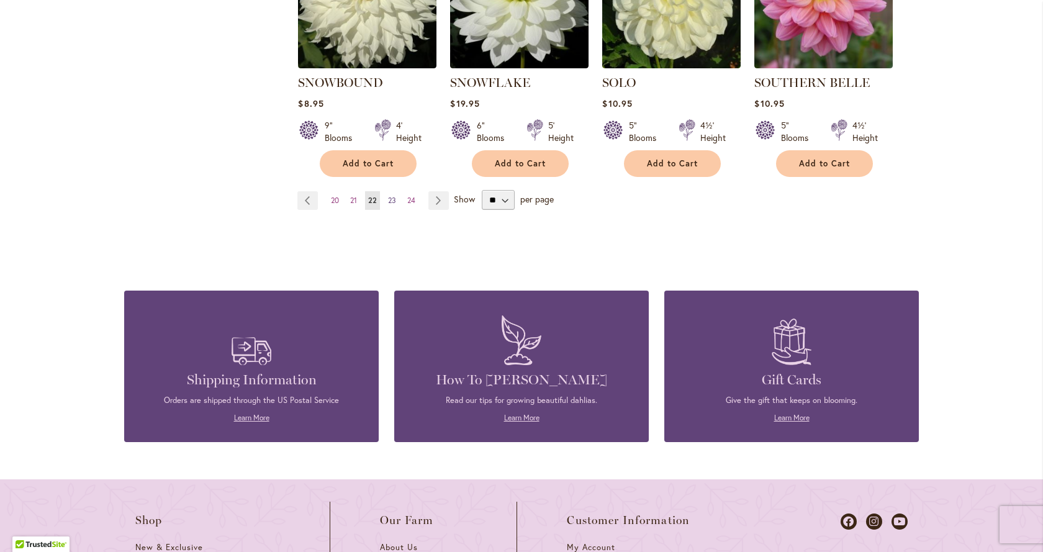
click at [388, 195] on span "23" at bounding box center [392, 199] width 8 height 9
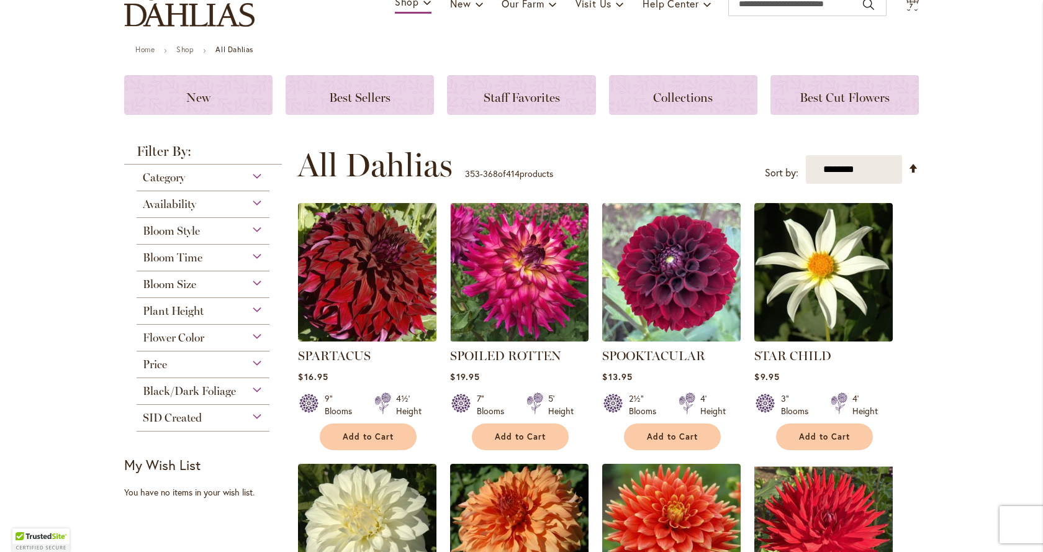
scroll to position [248, 0]
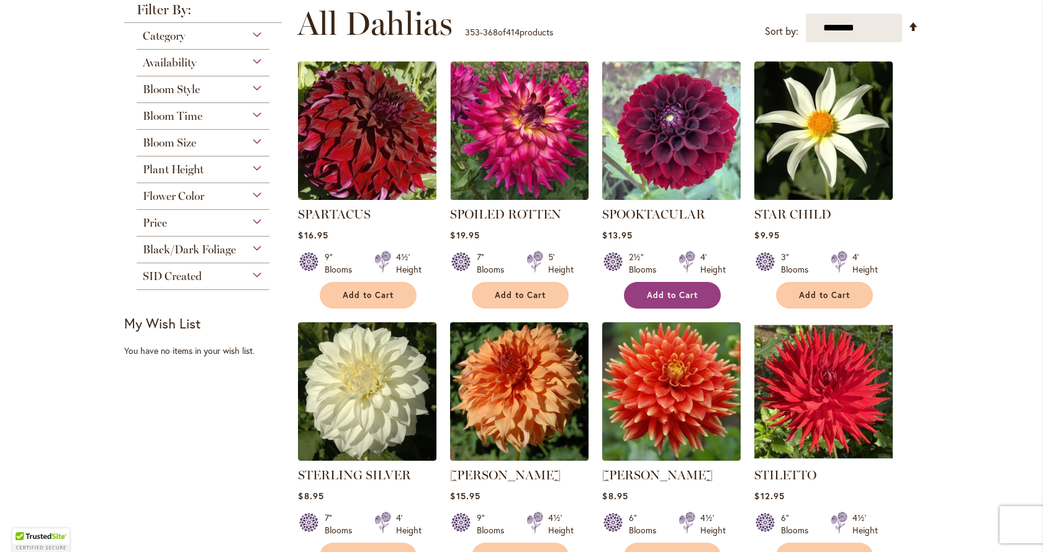
click at [685, 293] on span "Add to Cart" at bounding box center [672, 295] width 51 height 11
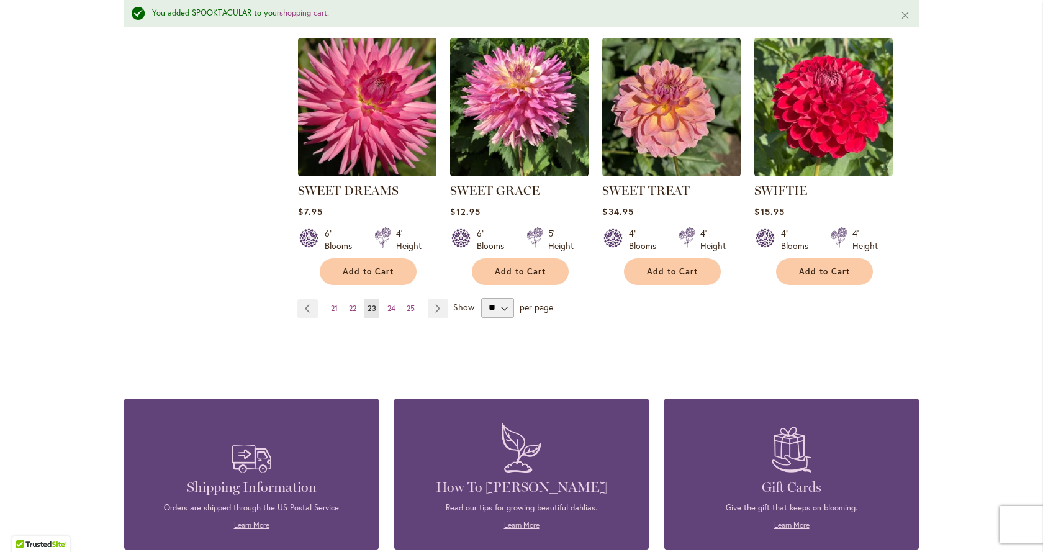
scroll to position [1212, 0]
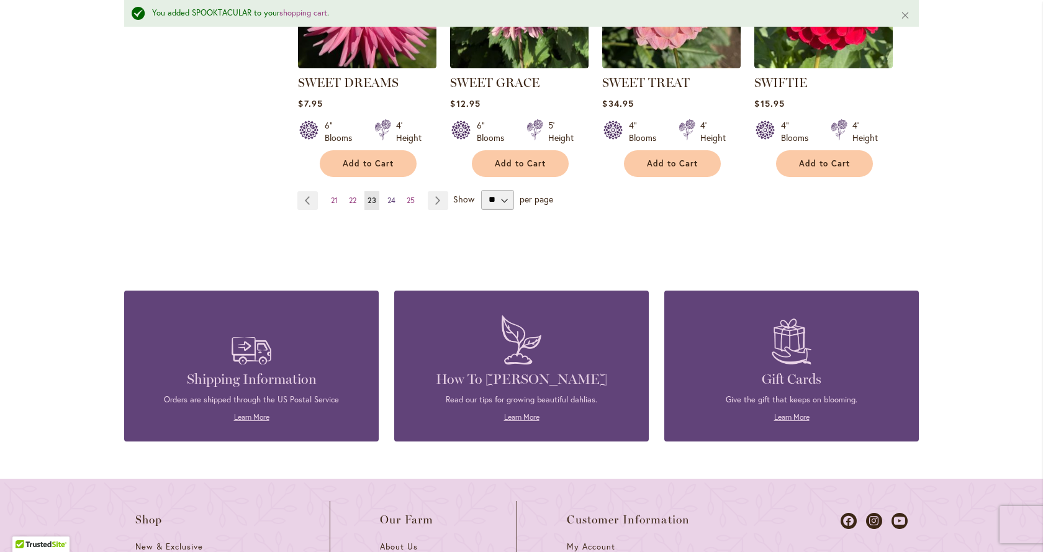
click at [387, 200] on span "24" at bounding box center [391, 199] width 8 height 9
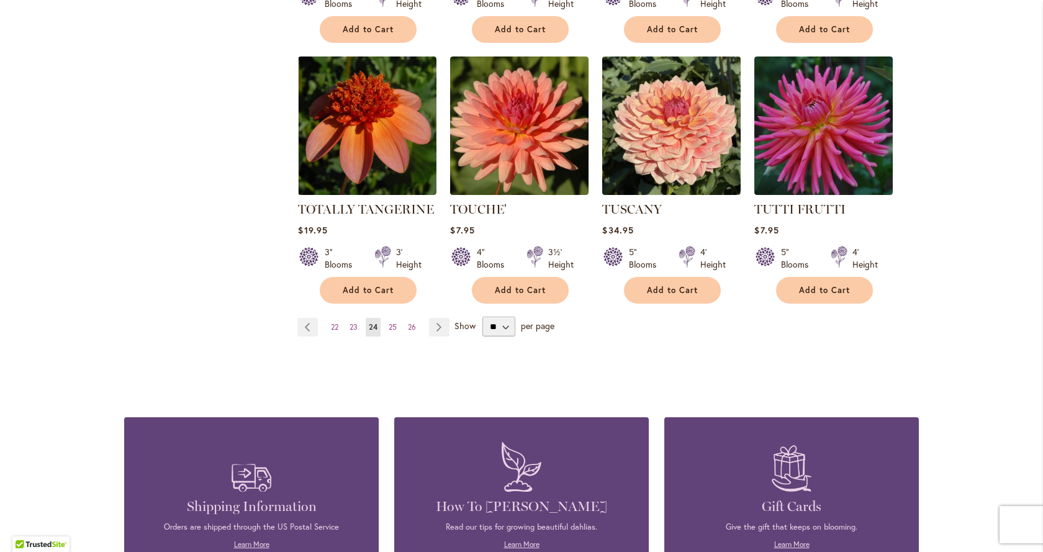
scroll to position [1055, 0]
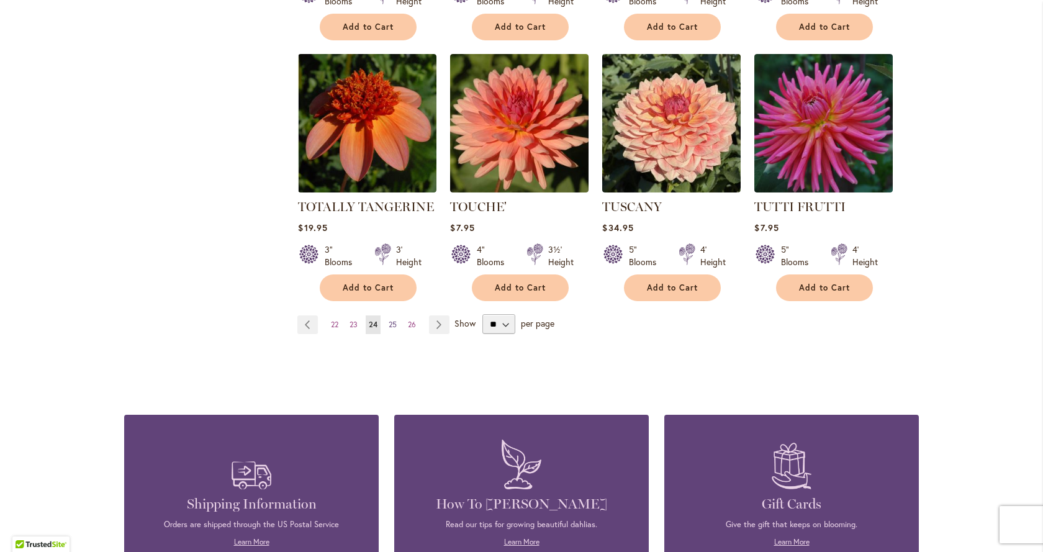
click at [390, 320] on span "25" at bounding box center [393, 324] width 8 height 9
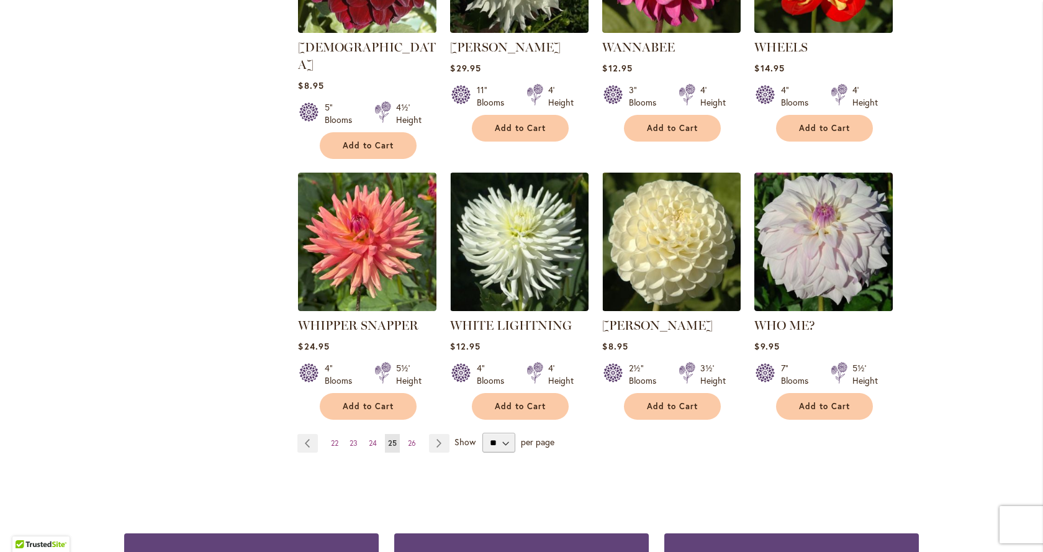
scroll to position [1055, 0]
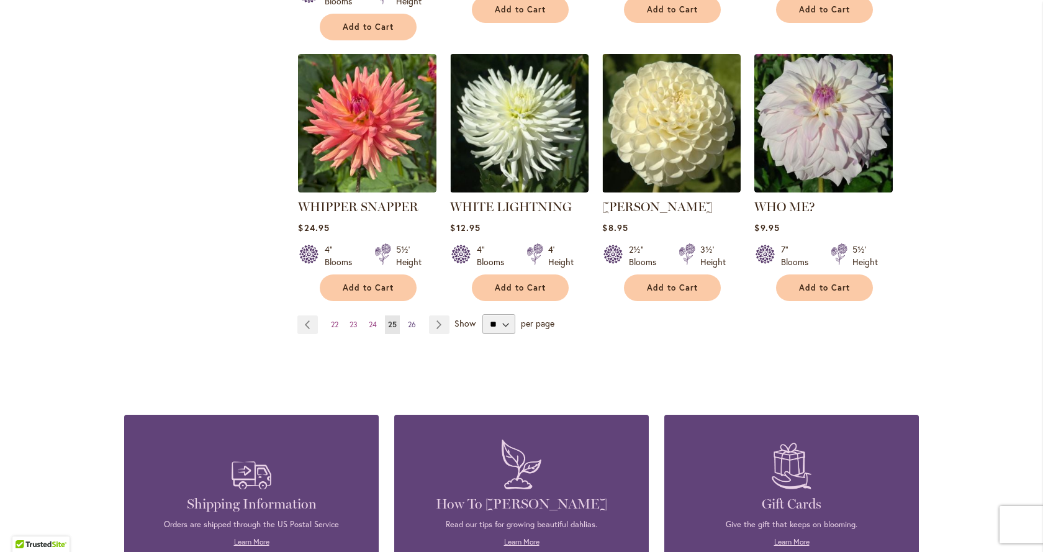
click at [408, 320] on span "26" at bounding box center [412, 324] width 8 height 9
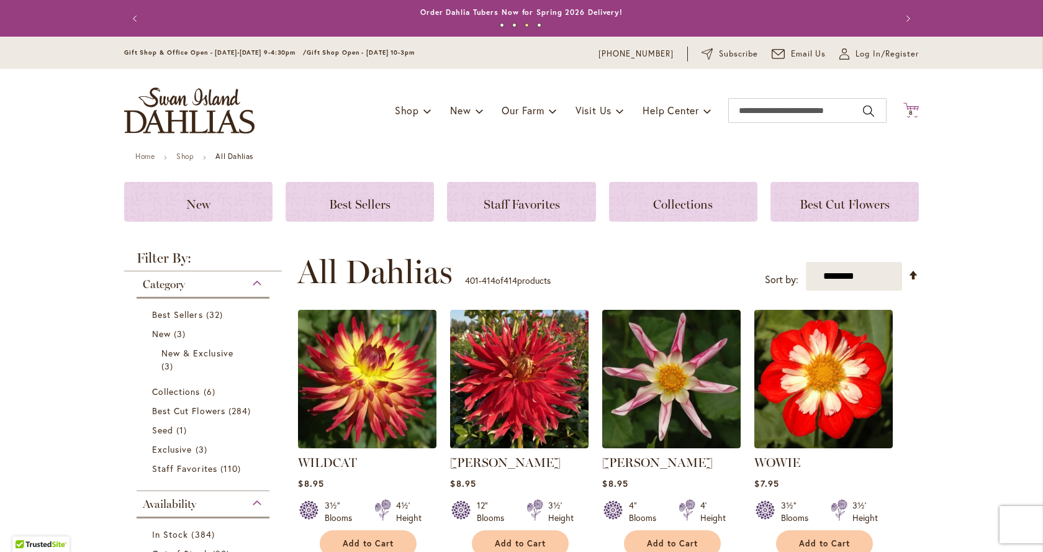
click at [909, 111] on span "8" at bounding box center [911, 113] width 4 height 8
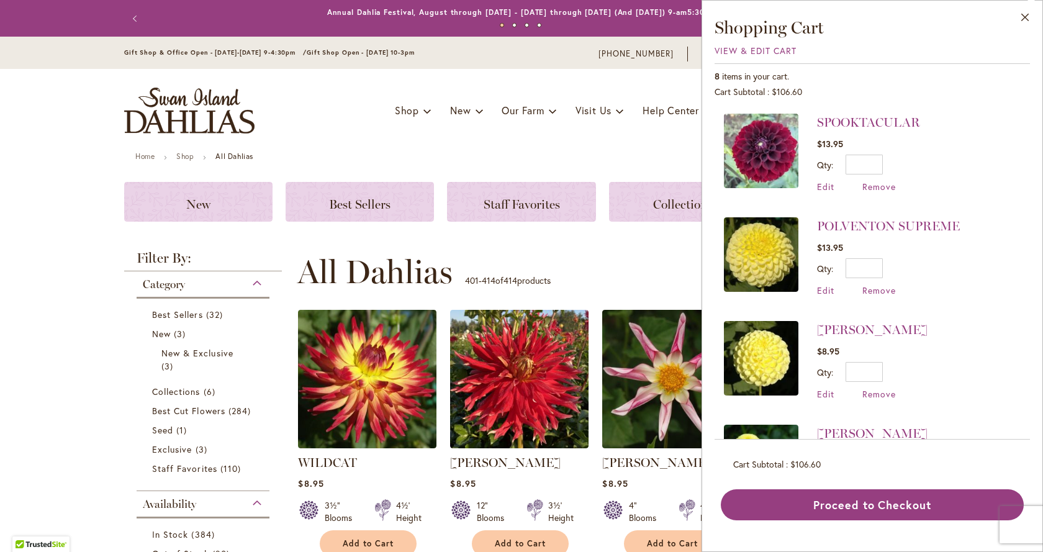
click at [761, 162] on img at bounding box center [761, 151] width 74 height 74
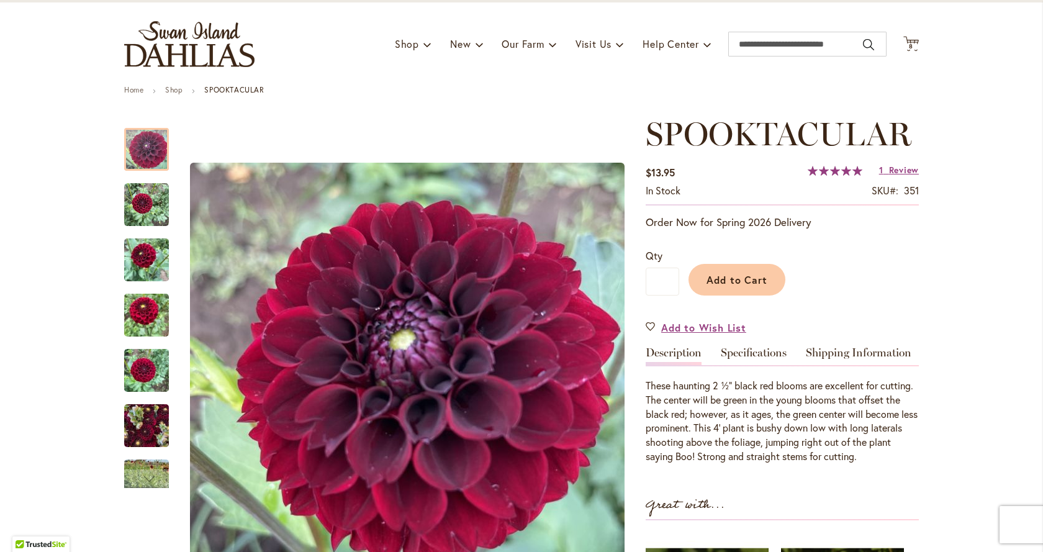
scroll to position [62, 0]
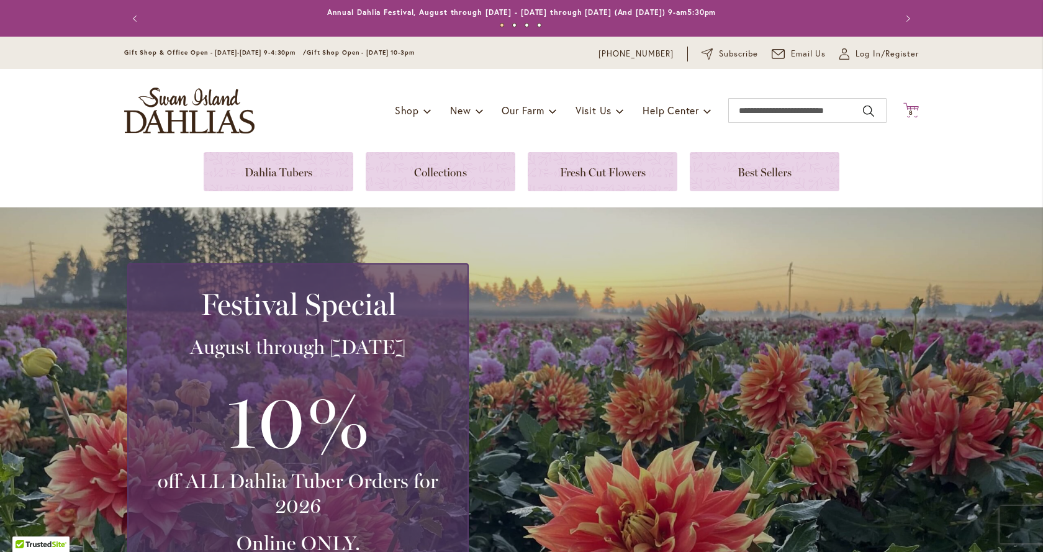
click at [910, 109] on icon at bounding box center [911, 109] width 16 height 15
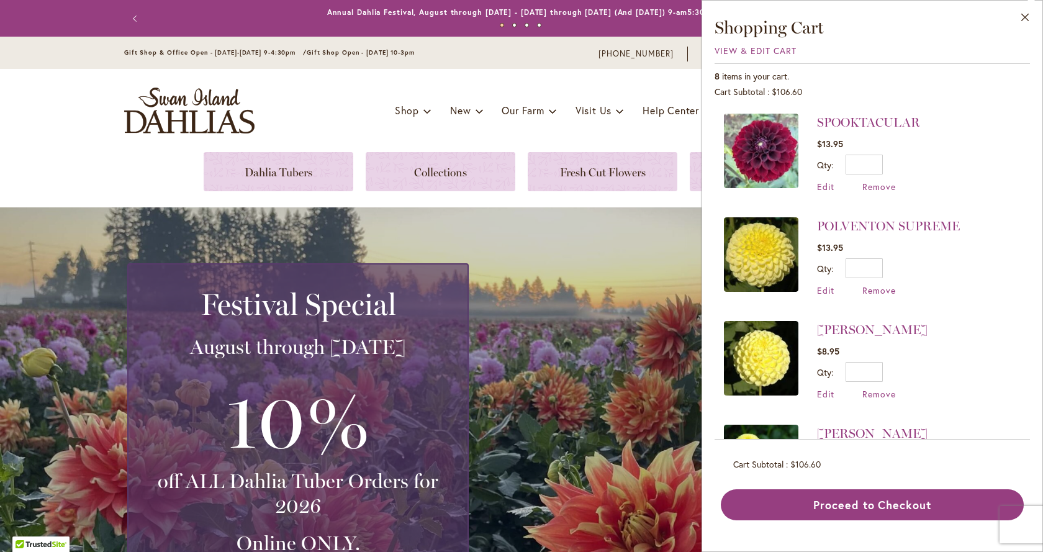
click at [766, 254] on img at bounding box center [761, 254] width 74 height 74
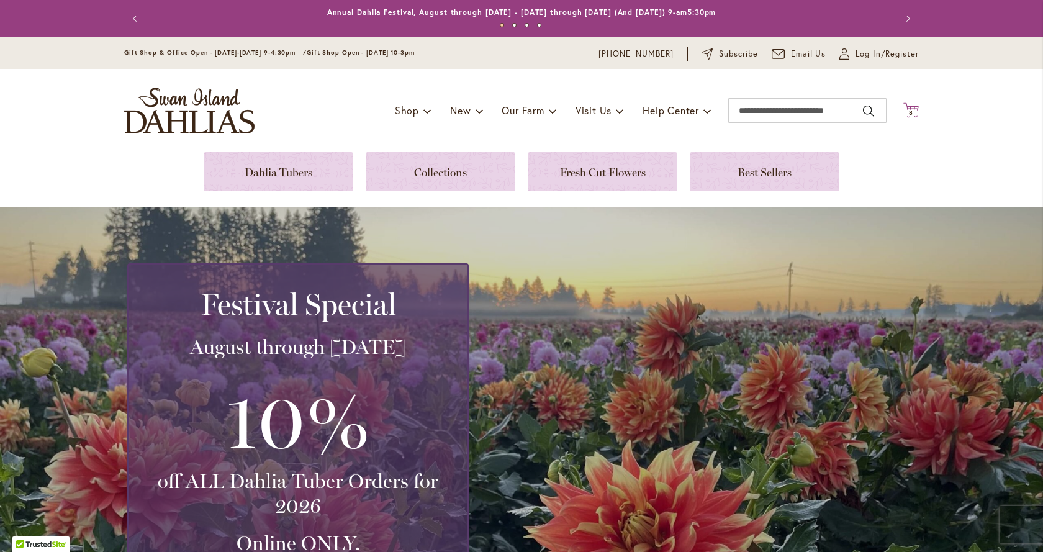
click at [905, 111] on span "8 8 items" at bounding box center [911, 113] width 12 height 6
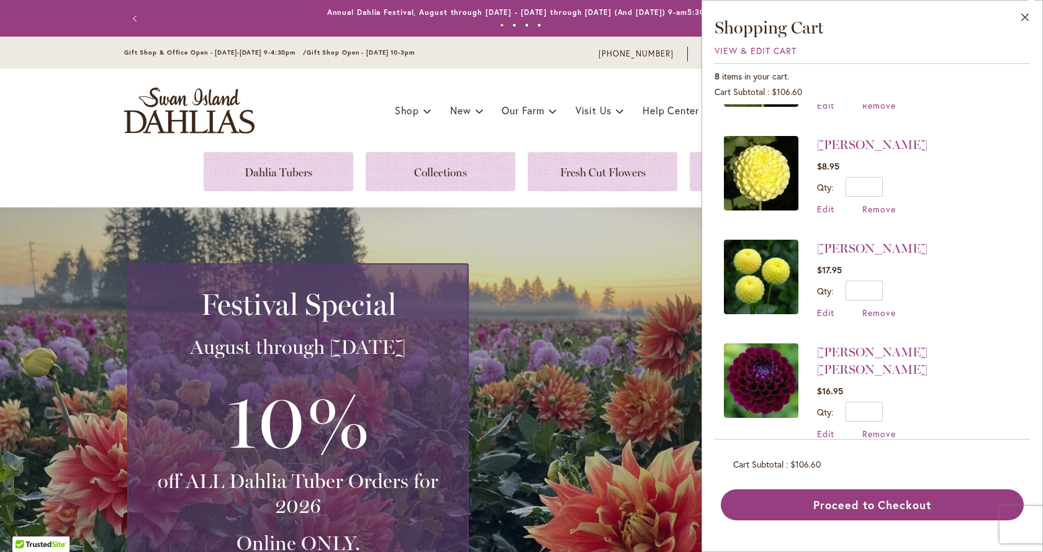
scroll to position [186, 0]
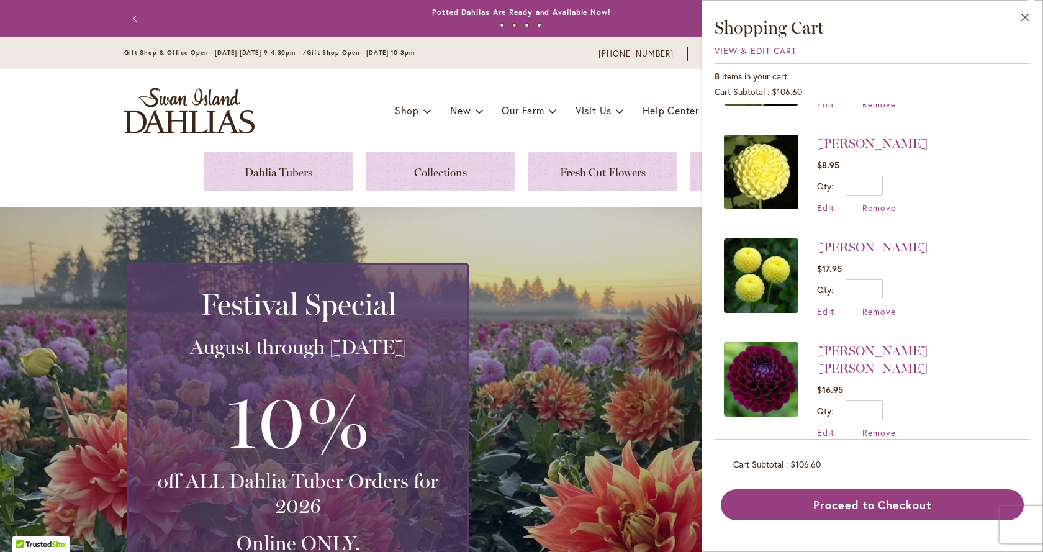
click at [768, 174] on img at bounding box center [761, 172] width 74 height 74
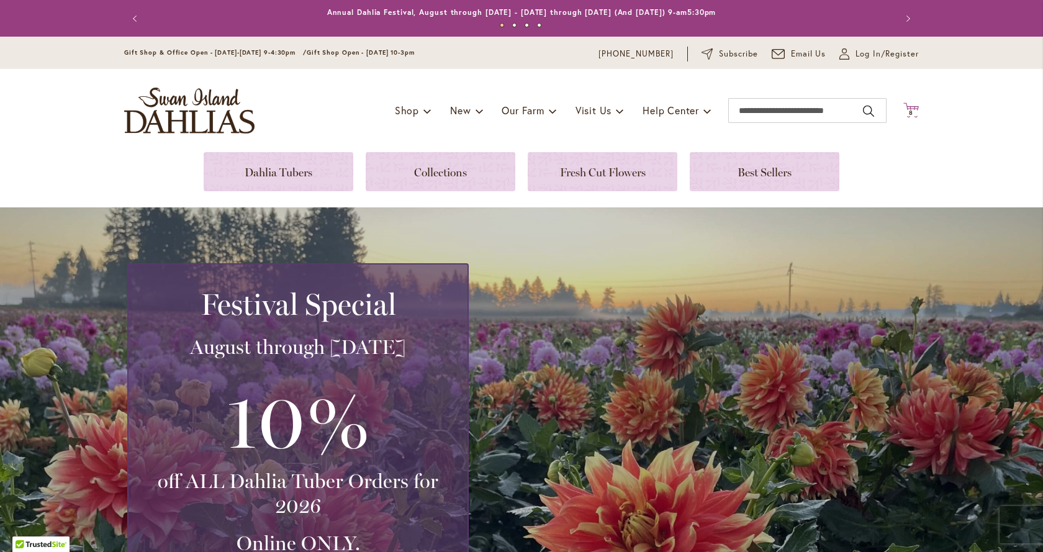
click at [909, 108] on icon "Cart .cls-1 { fill: #231f20; }" at bounding box center [911, 110] width 16 height 16
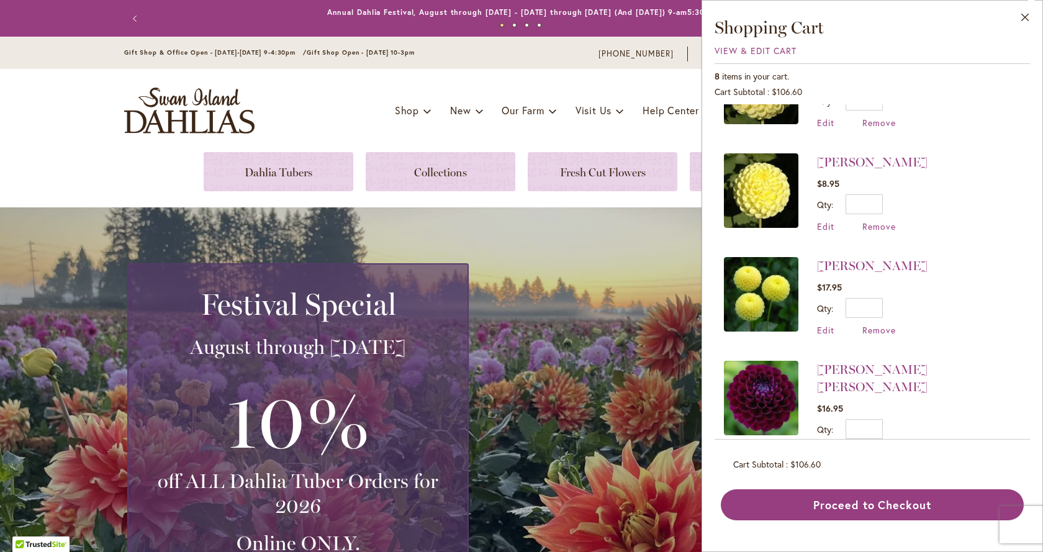
scroll to position [186, 0]
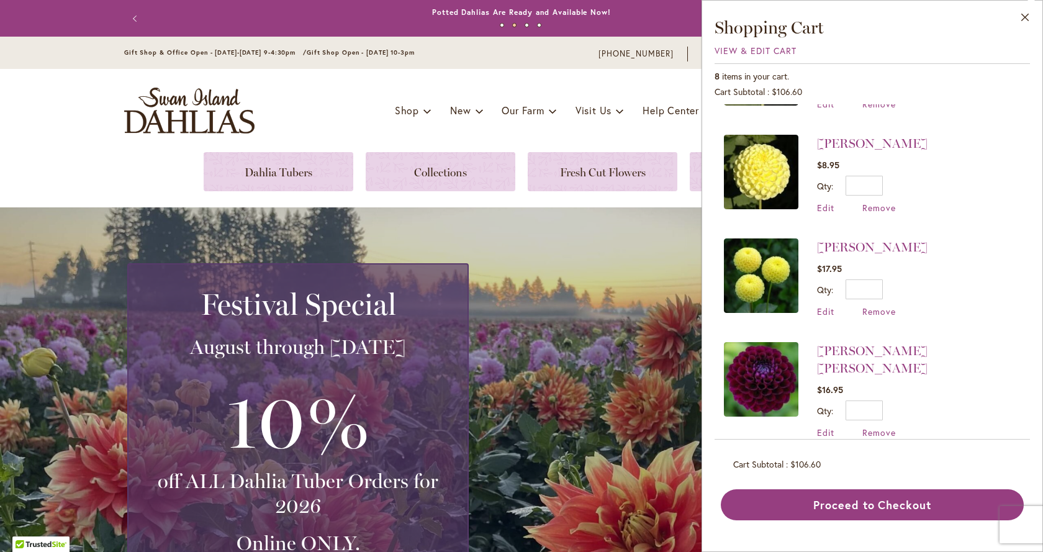
click at [759, 281] on img at bounding box center [761, 275] width 74 height 74
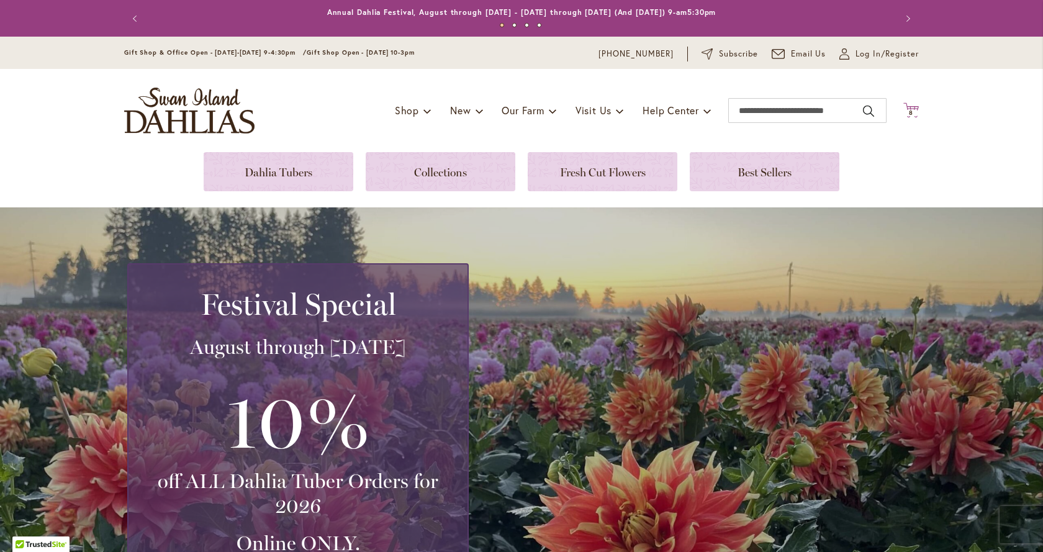
click at [909, 110] on span "8" at bounding box center [911, 113] width 4 height 8
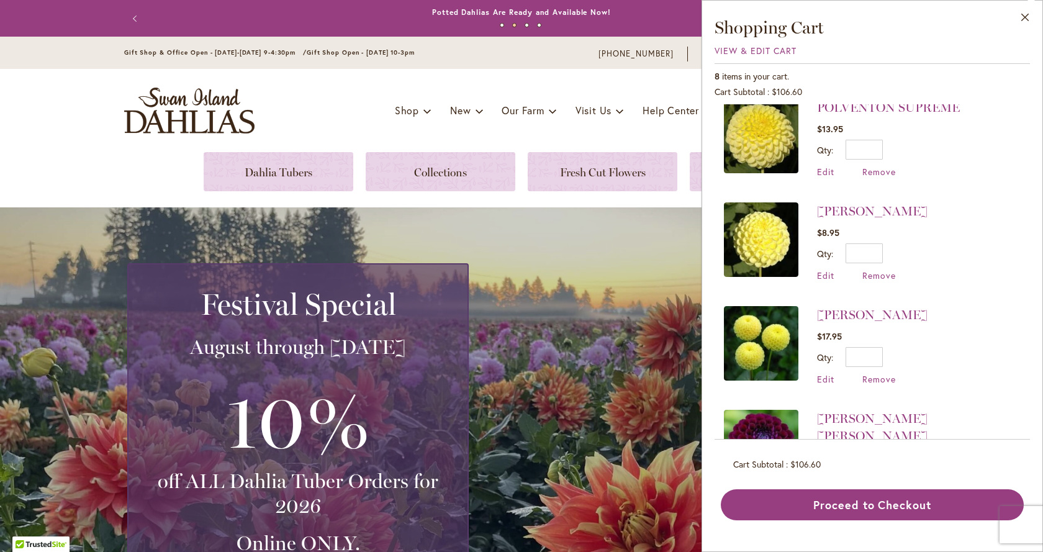
scroll to position [124, 0]
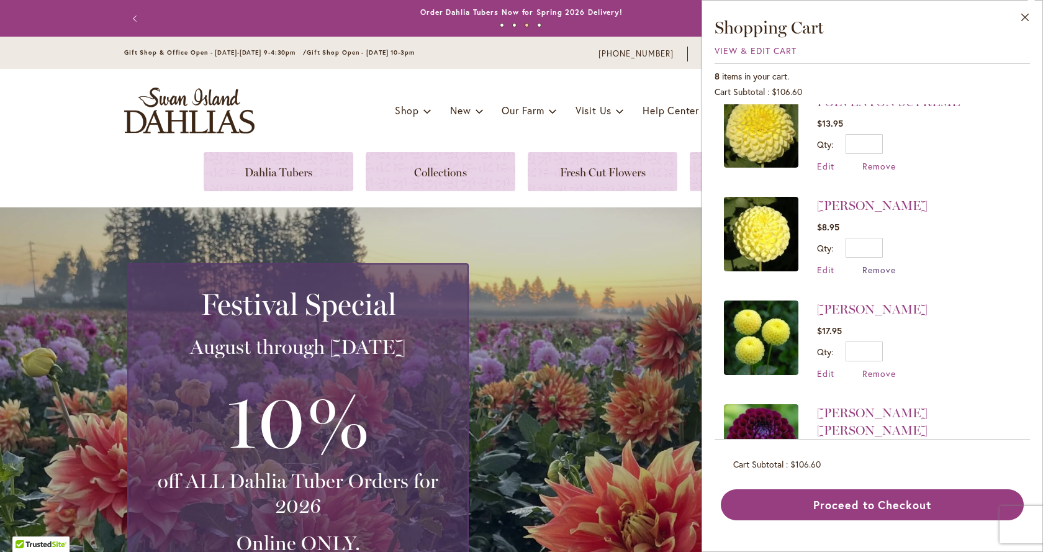
click at [878, 267] on span "Remove" at bounding box center [879, 270] width 34 height 12
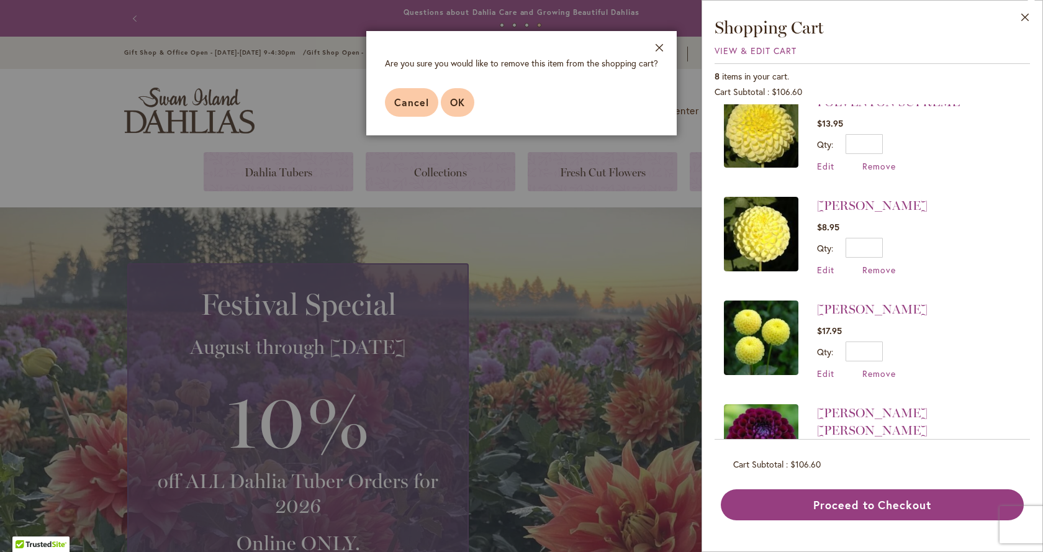
click at [457, 107] on span "OK" at bounding box center [457, 102] width 15 height 13
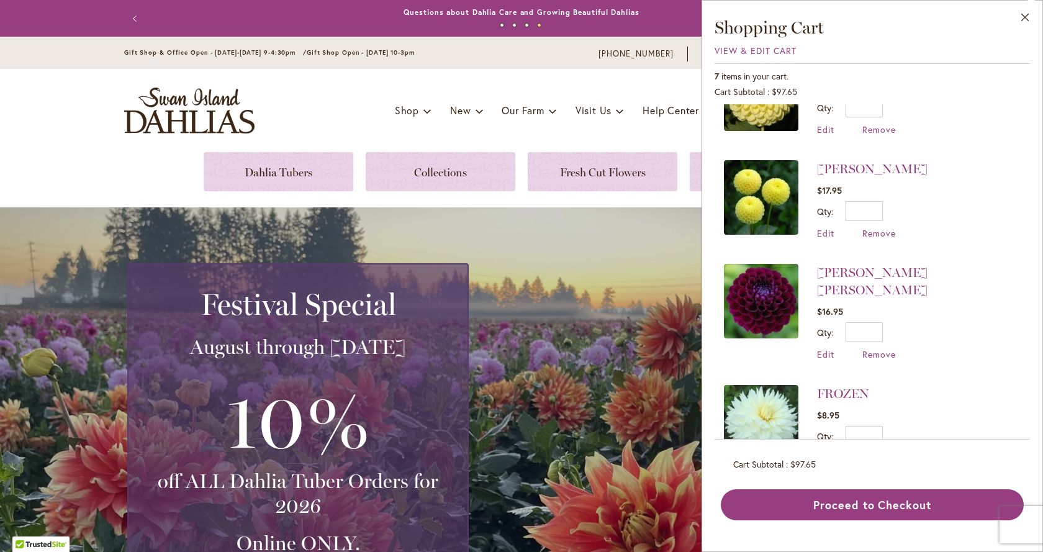
scroll to position [186, 0]
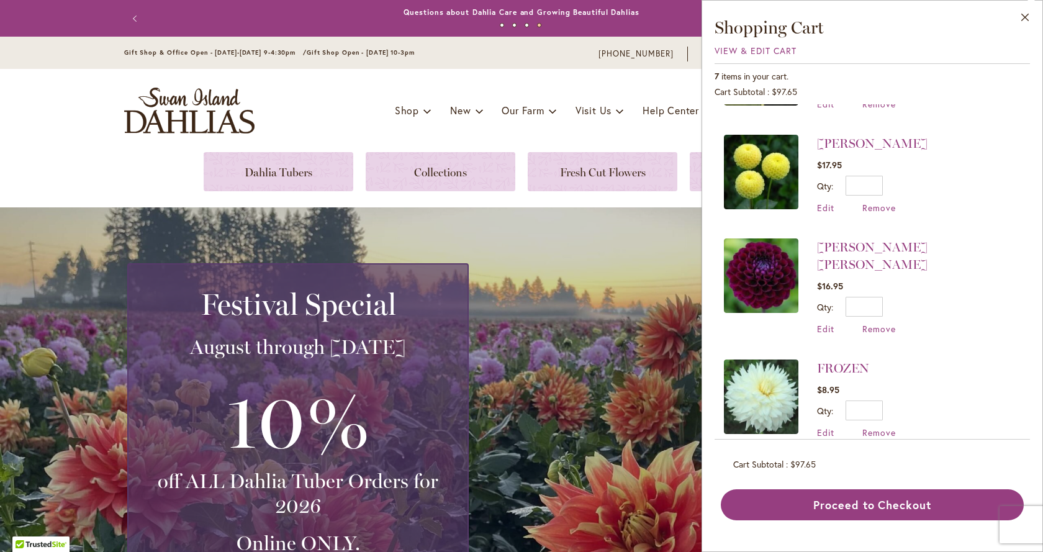
click at [774, 279] on img at bounding box center [761, 275] width 74 height 74
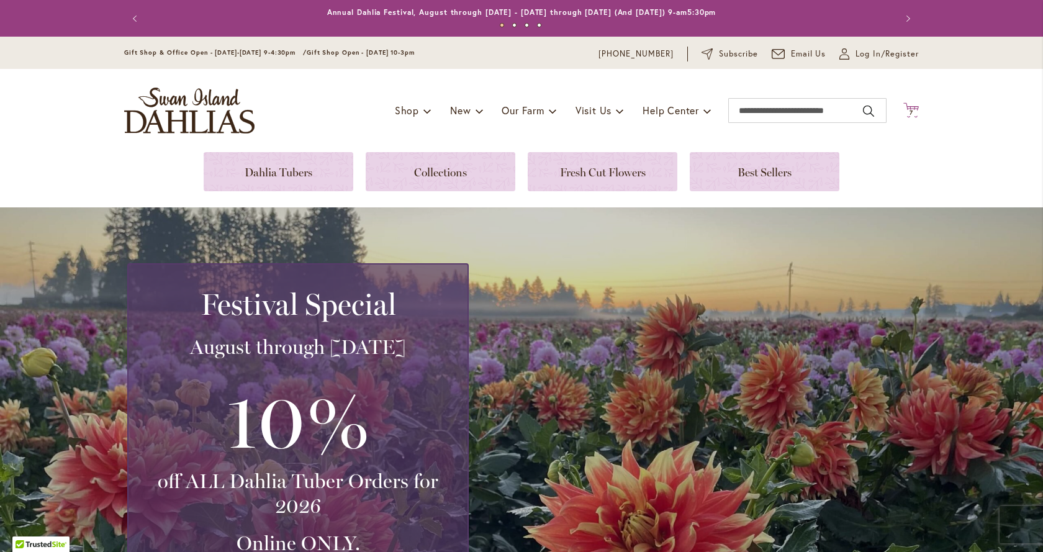
click at [905, 106] on icon "Cart .cls-1 { fill: #231f20; }" at bounding box center [911, 110] width 16 height 16
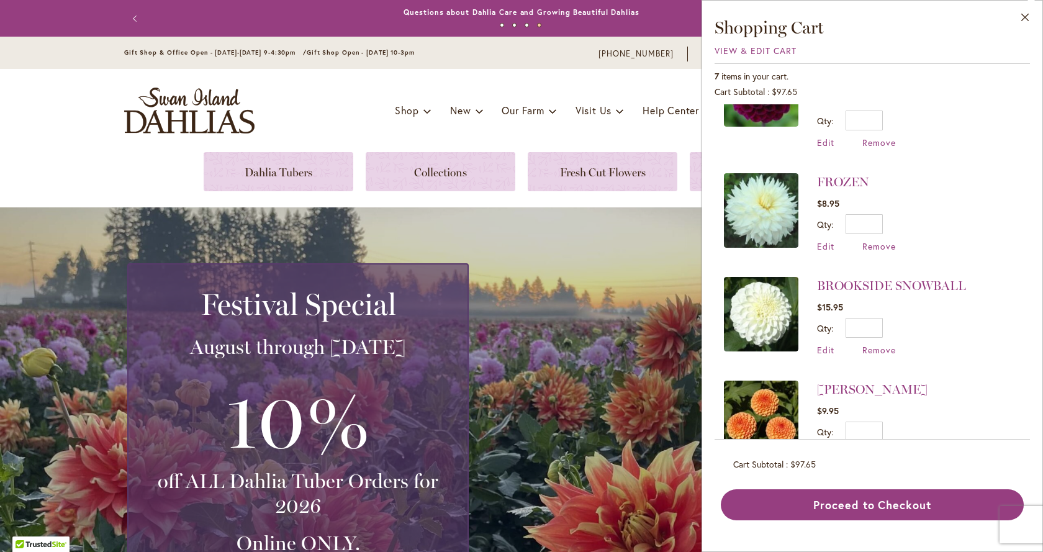
scroll to position [397, 0]
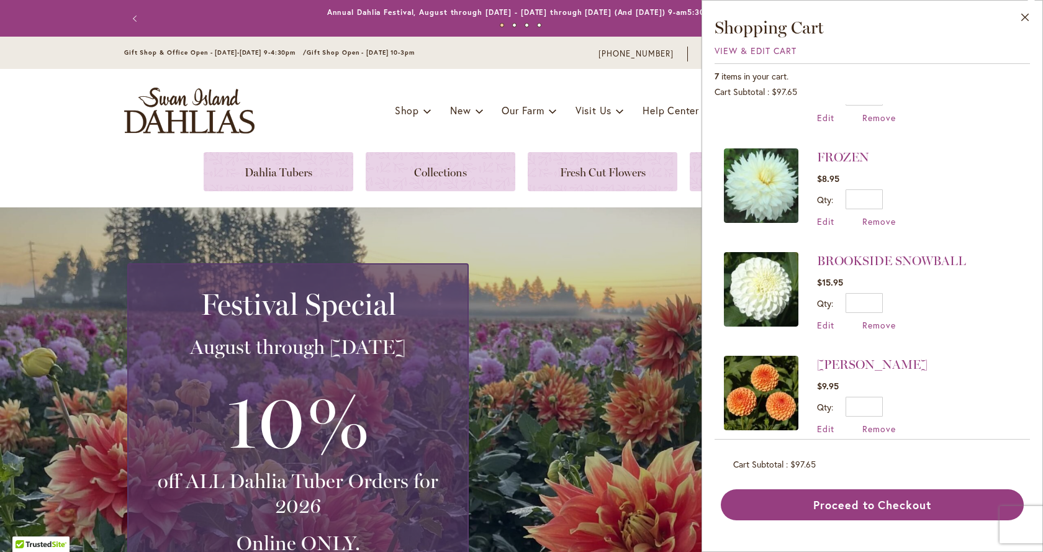
click at [763, 261] on img at bounding box center [761, 289] width 74 height 74
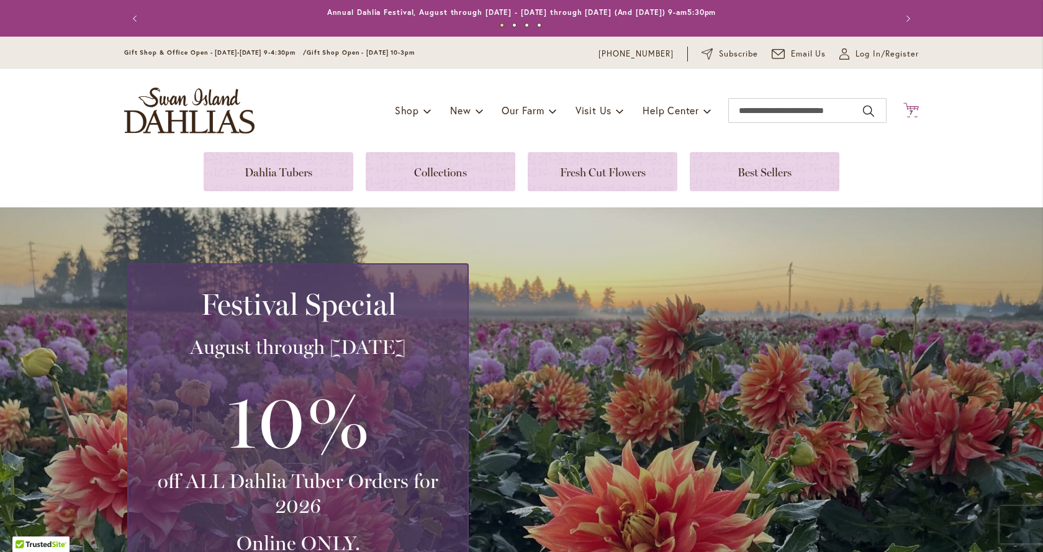
click at [909, 113] on span "7" at bounding box center [911, 113] width 4 height 8
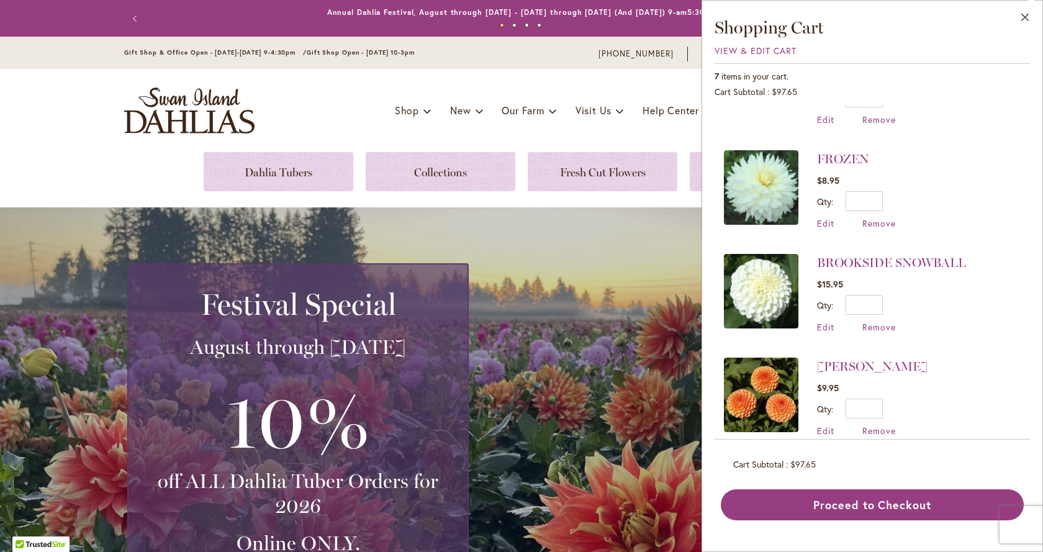
scroll to position [397, 0]
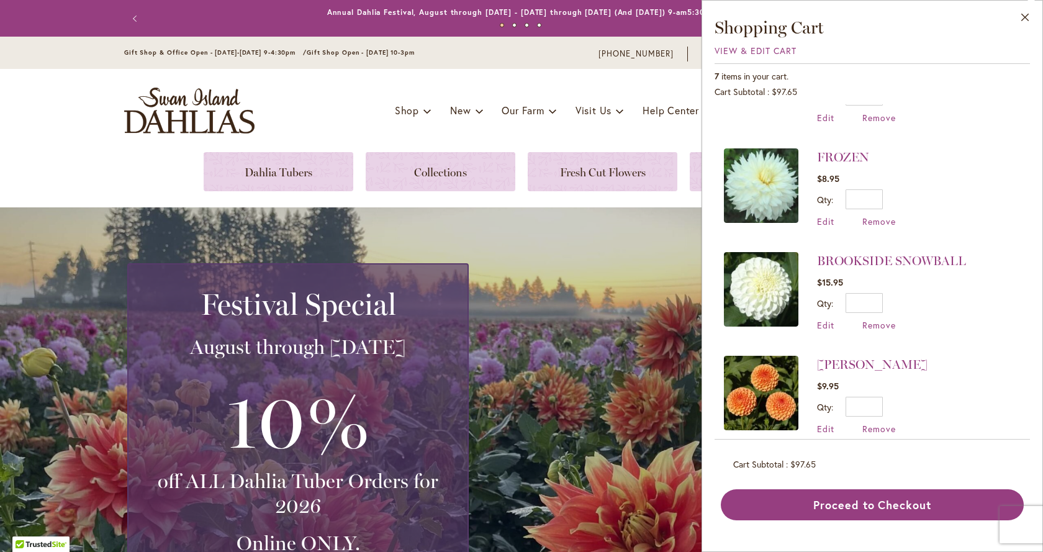
click at [776, 169] on img at bounding box center [761, 185] width 74 height 74
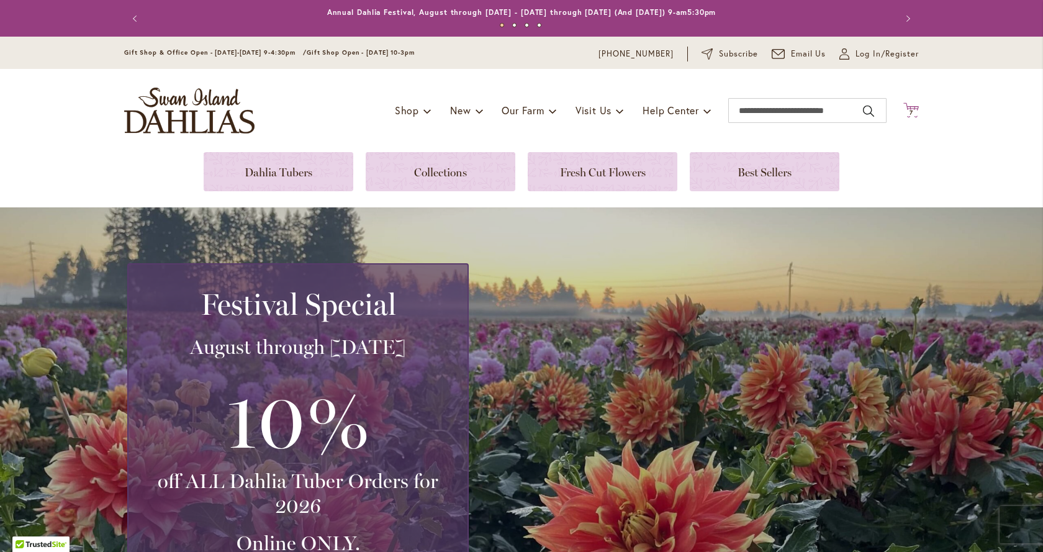
click at [907, 109] on icon at bounding box center [911, 109] width 16 height 15
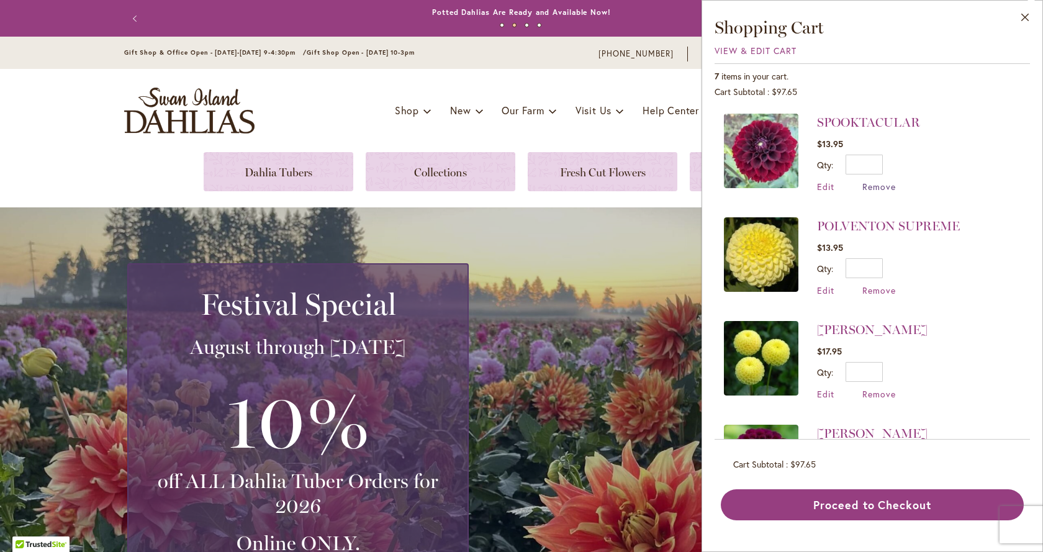
click at [876, 189] on span "Remove" at bounding box center [879, 187] width 34 height 12
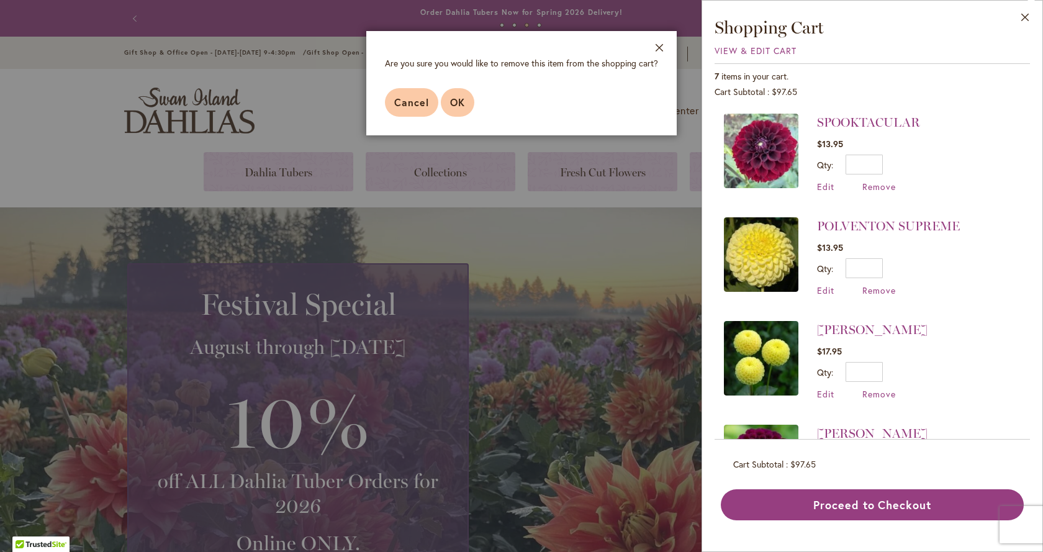
click at [453, 107] on span "OK" at bounding box center [457, 102] width 15 height 13
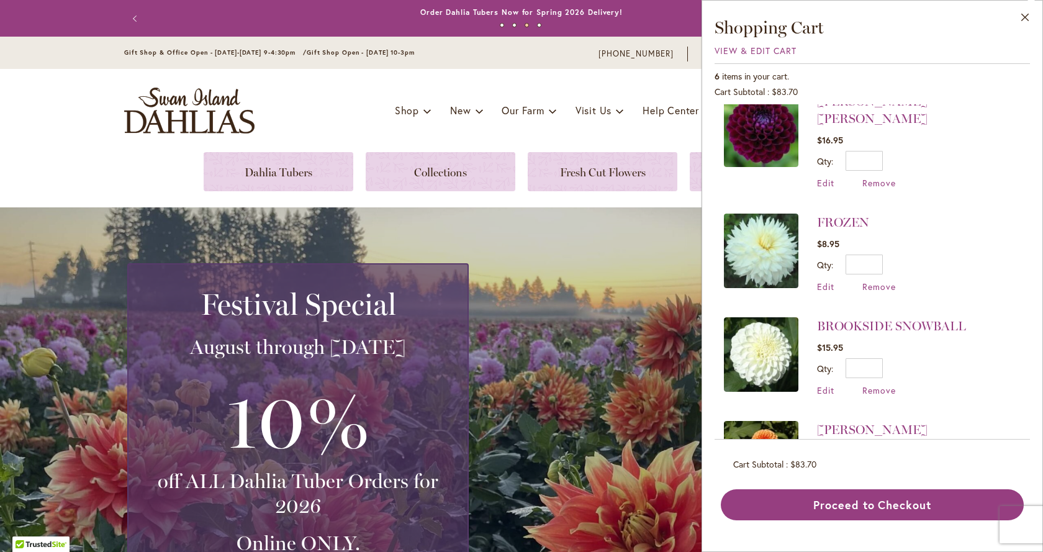
scroll to position [294, 0]
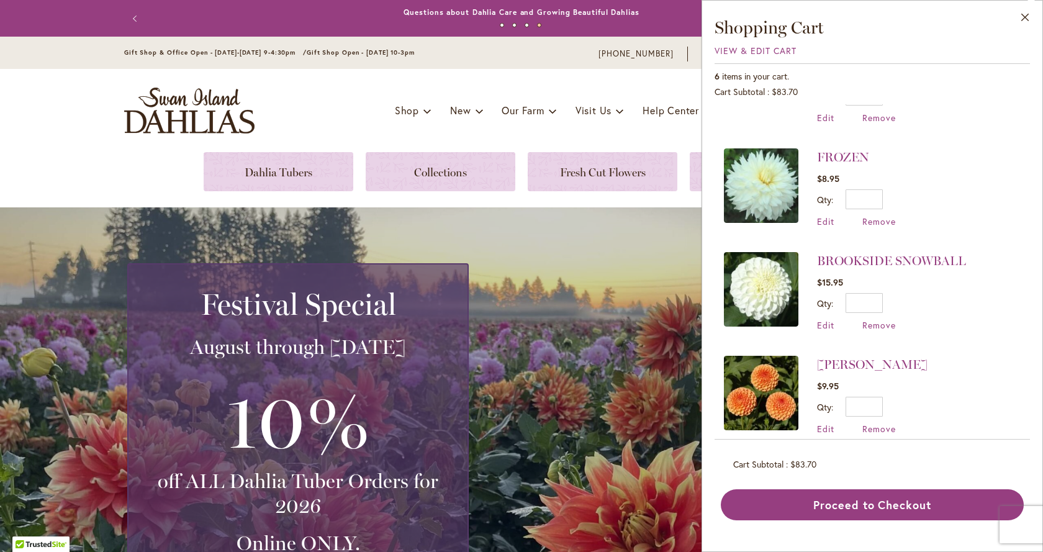
click at [773, 379] on img at bounding box center [761, 393] width 74 height 74
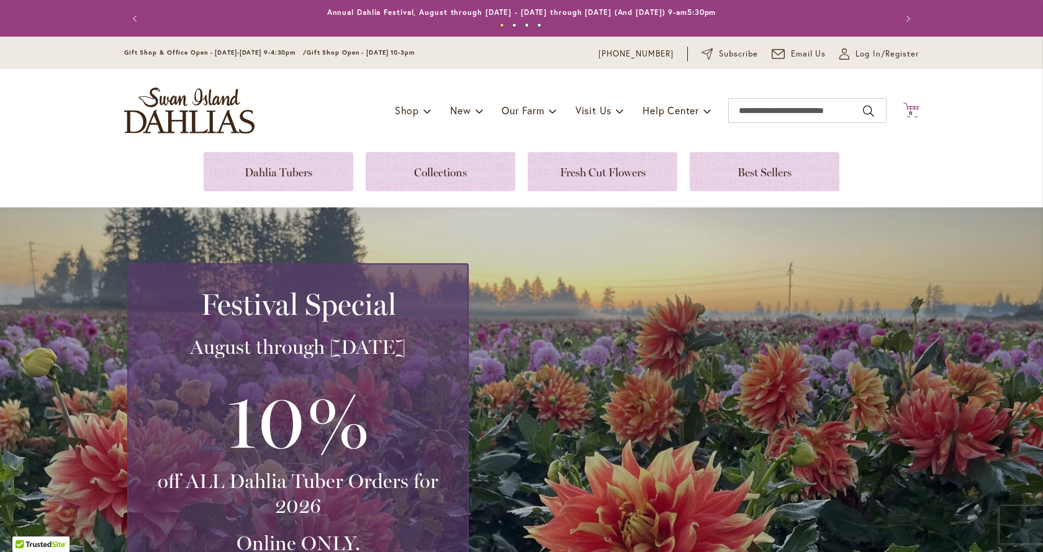
click at [909, 109] on icon at bounding box center [911, 109] width 16 height 15
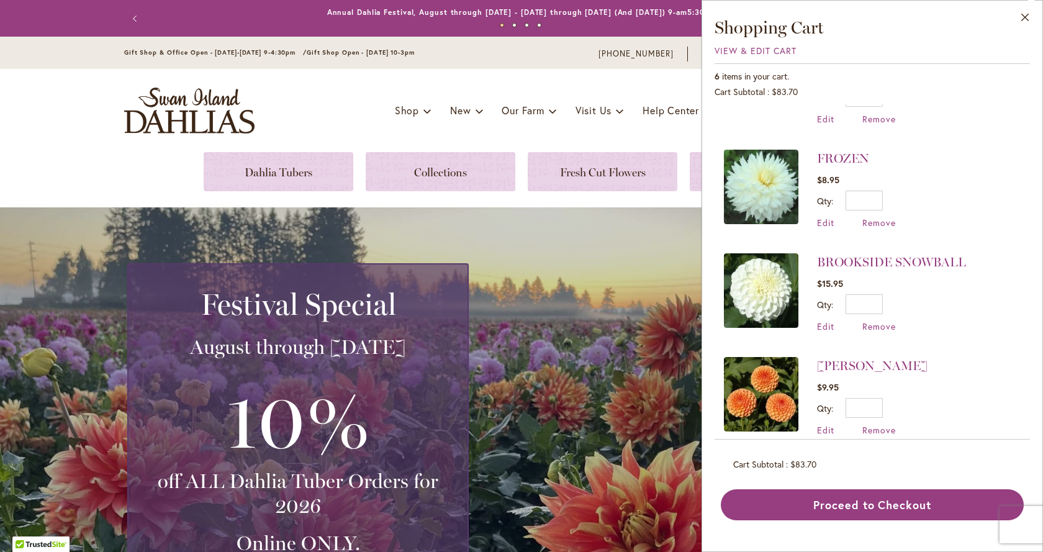
scroll to position [294, 0]
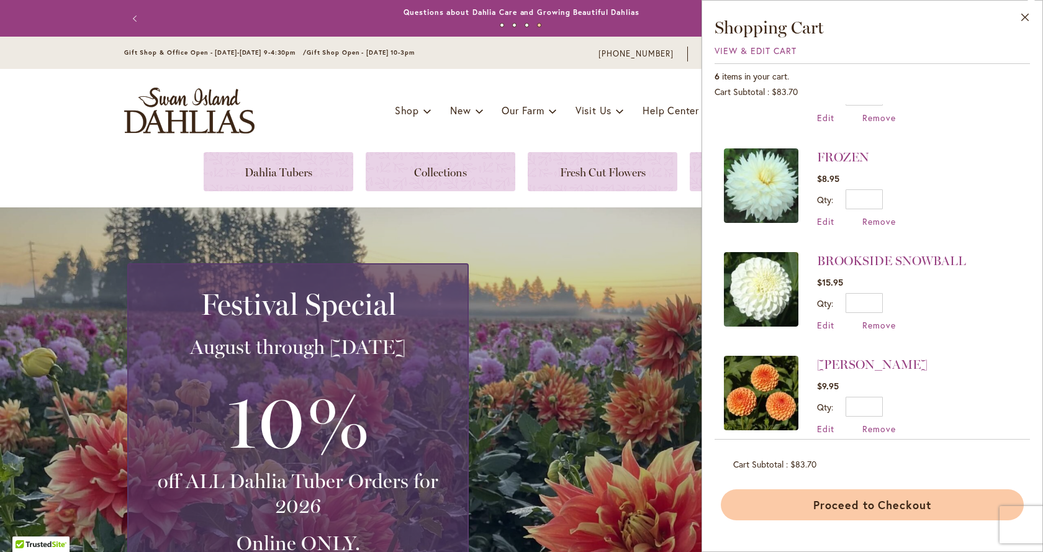
click at [868, 507] on button "Proceed to Checkout" at bounding box center [872, 504] width 303 height 31
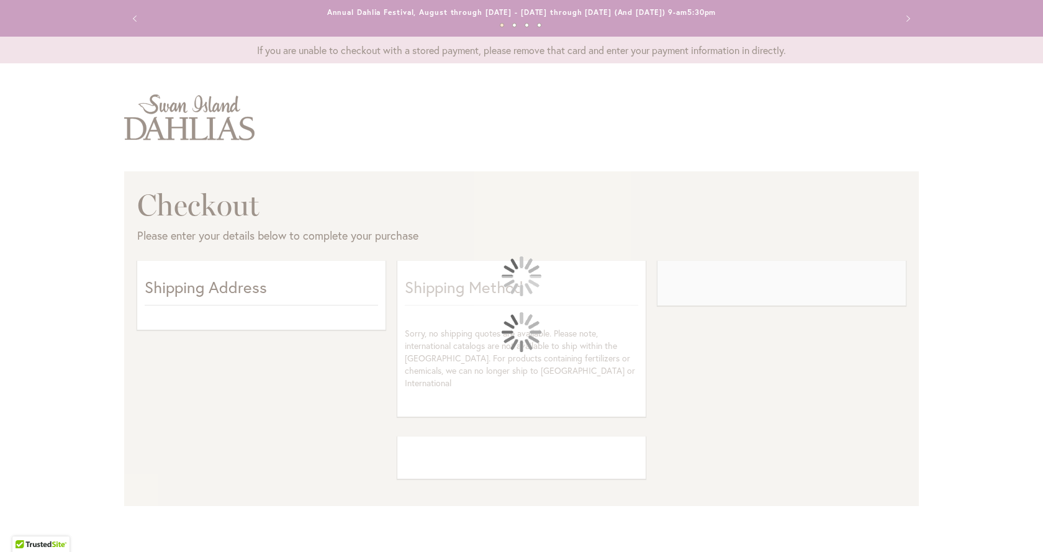
select select "**"
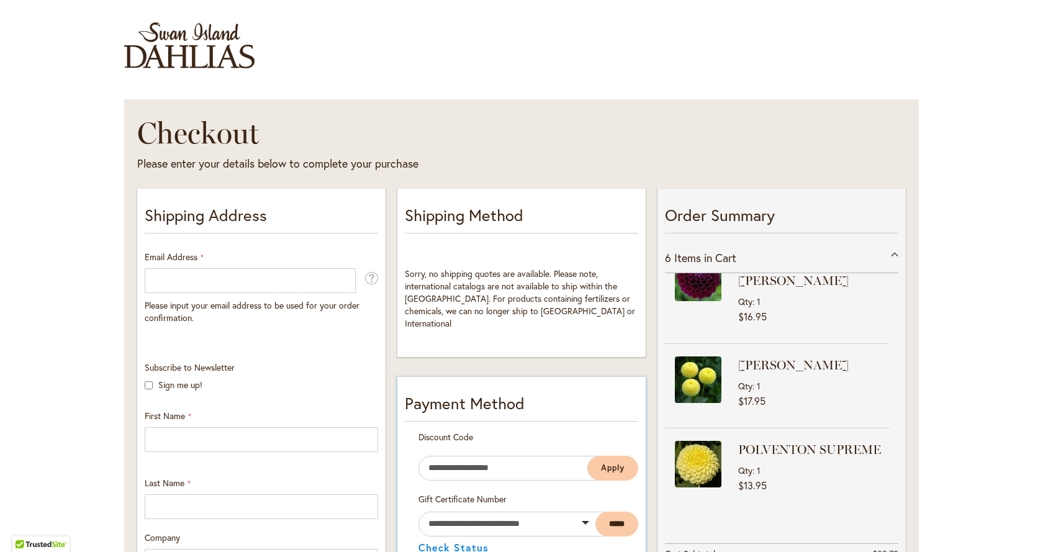
scroll to position [248, 0]
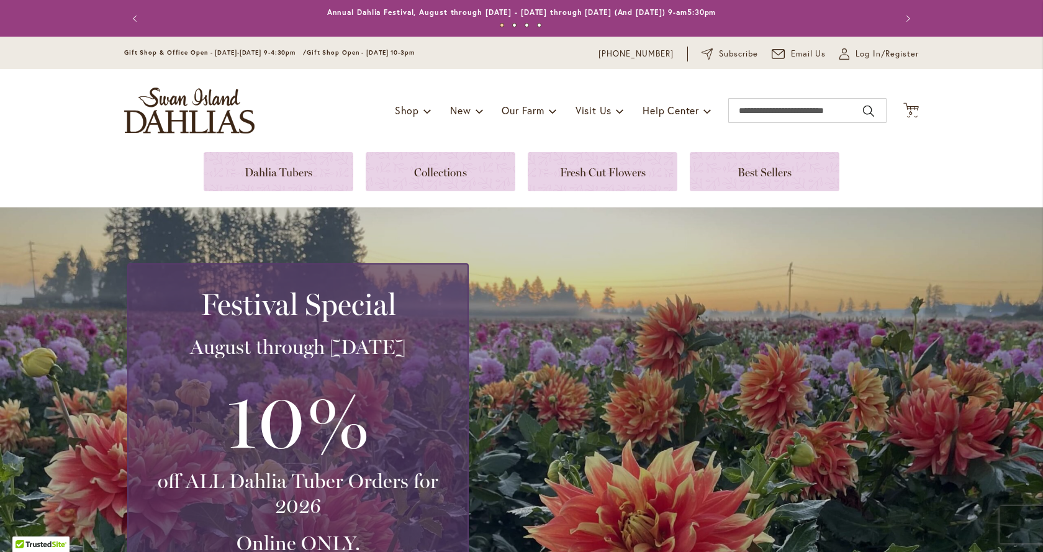
scroll to position [124, 0]
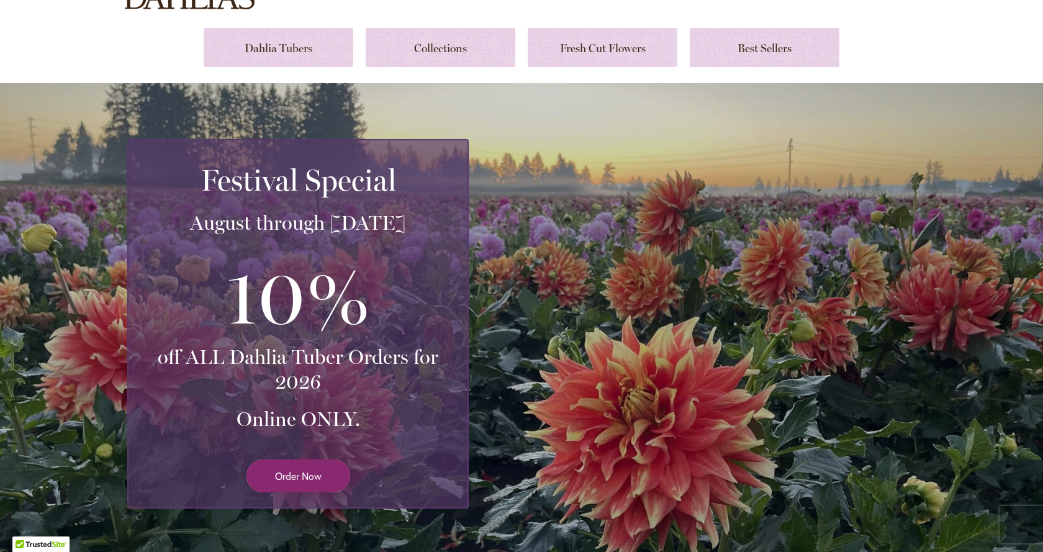
click at [289, 480] on span "Order Now" at bounding box center [298, 476] width 47 height 14
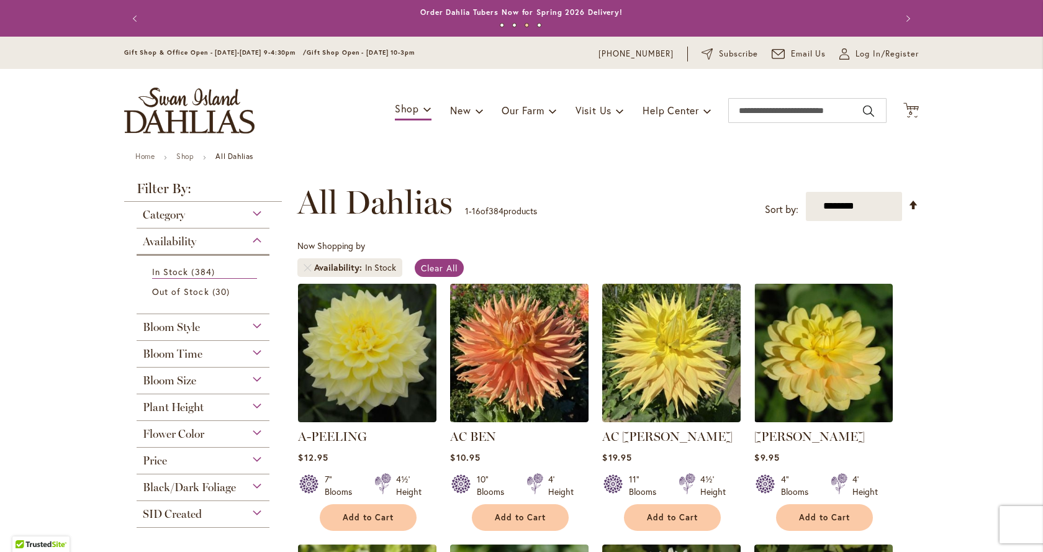
click at [917, 110] on div "Toggle Nav Shop Dahlia Tubers Collections Fresh Cut Dahlias Gardening Supplies …" at bounding box center [521, 110] width 819 height 83
click at [911, 110] on span "6 6 items" at bounding box center [911, 113] width 12 height 6
